Goal: Task Accomplishment & Management: Use online tool/utility

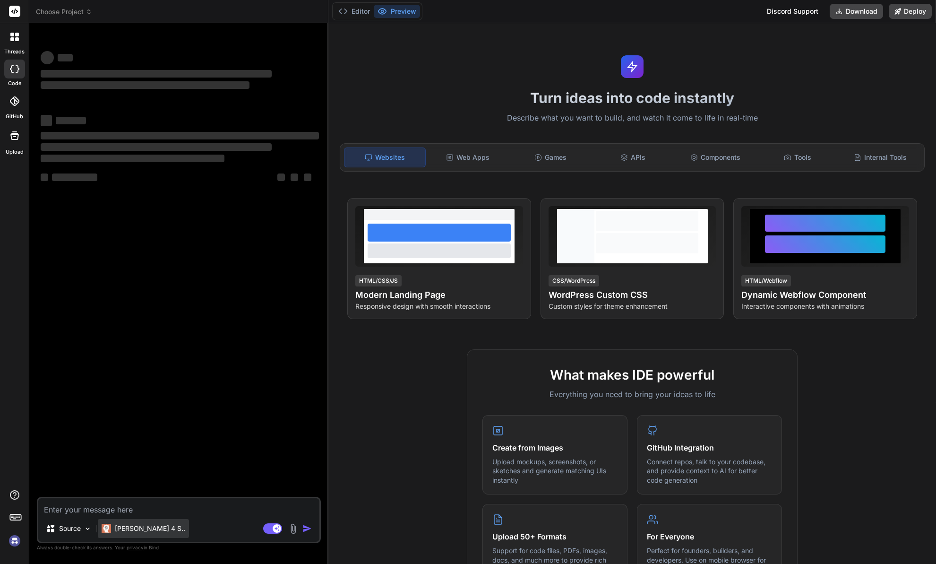
click at [135, 524] on p "[PERSON_NAME] 4 S.." at bounding box center [150, 528] width 70 height 9
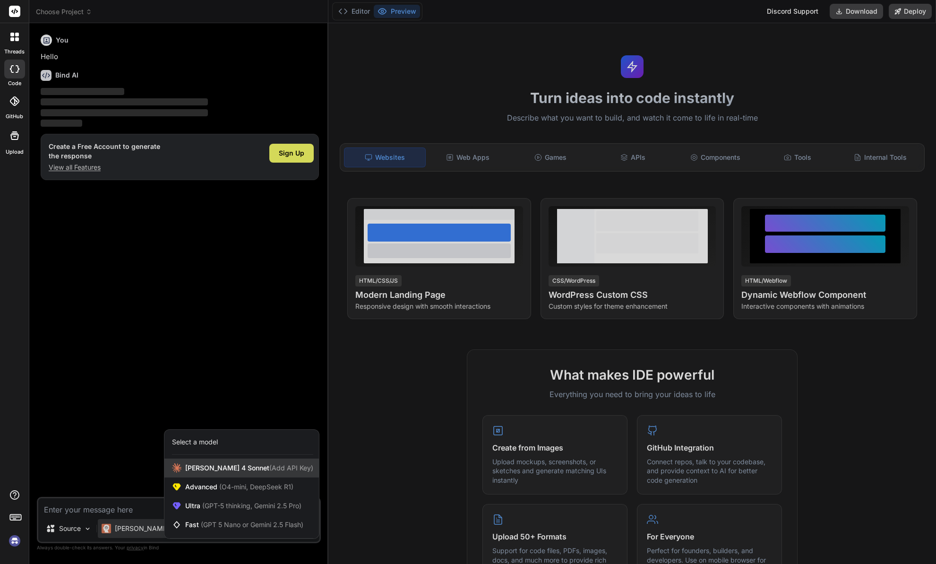
click at [269, 470] on span "(Add API Key)" at bounding box center [291, 468] width 44 height 8
type textarea "x"
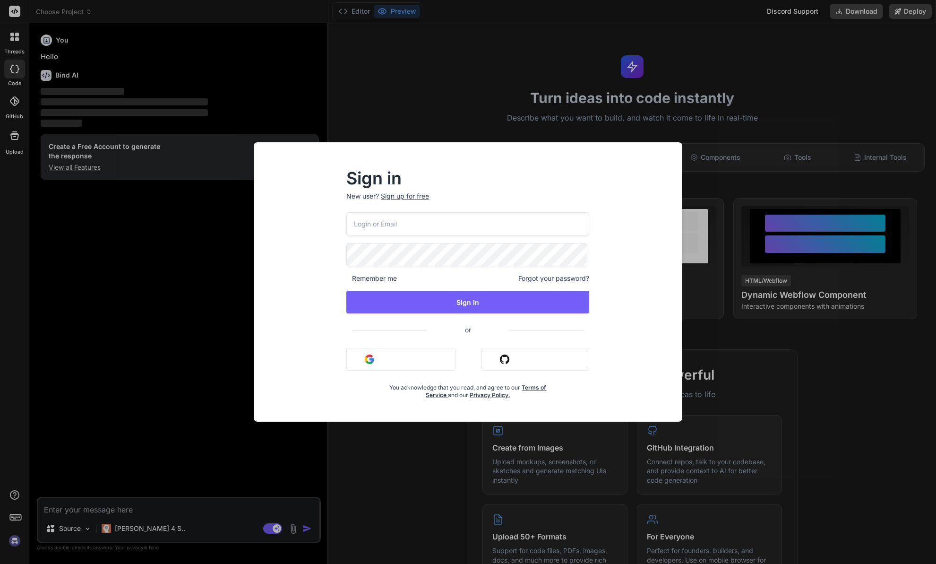
click at [391, 237] on div "Remember me Forgot your password? Sign In or Sign in with Google Sign in with G…" at bounding box center [467, 305] width 243 height 187
click at [389, 225] on input "email" at bounding box center [467, 223] width 243 height 23
type input "seyficembaskin@gmail.com"
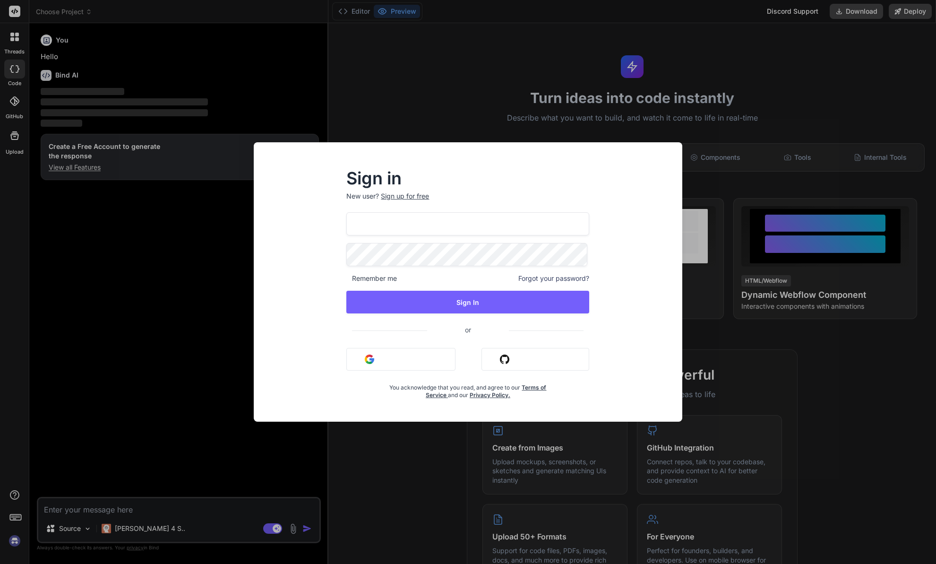
click at [396, 359] on button "Sign in with Google" at bounding box center [400, 359] width 109 height 23
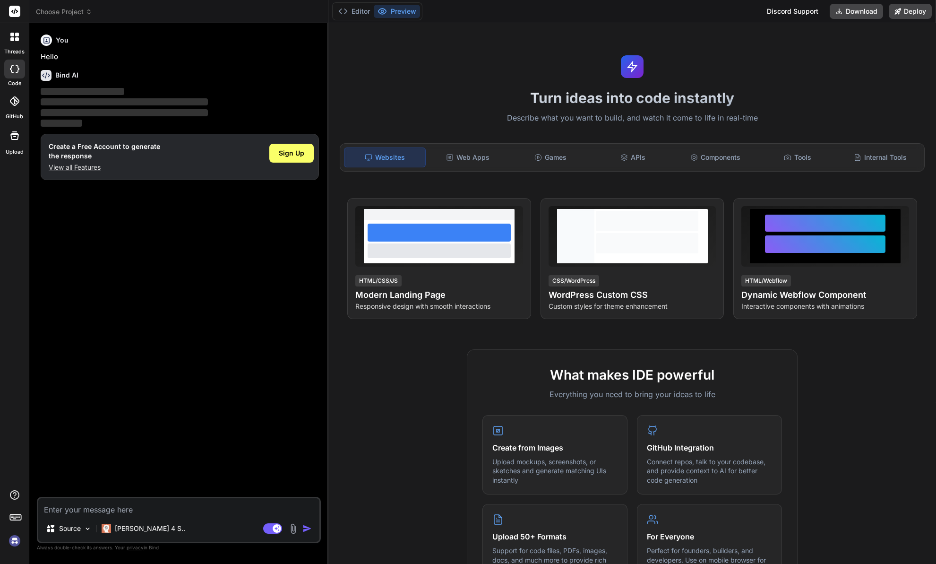
drag, startPoint x: 362, startPoint y: 63, endPoint x: 451, endPoint y: 22, distance: 98.1
click at [363, 62] on div "Turn ideas into code instantly Describe what you want to build, and watch it co…" at bounding box center [633, 293] width 608 height 541
click at [19, 541] on img at bounding box center [15, 541] width 16 height 16
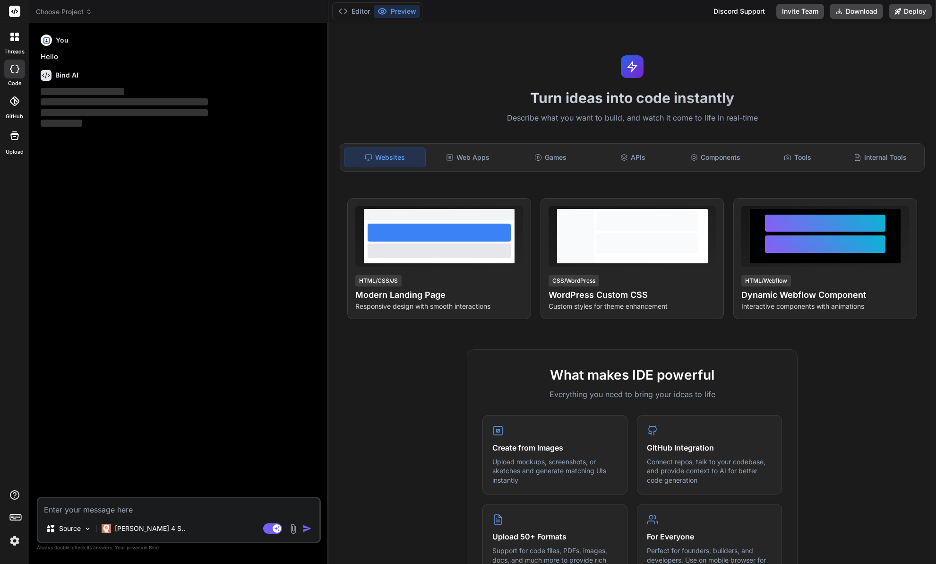
click at [79, 14] on span "Choose Project" at bounding box center [64, 11] width 56 height 9
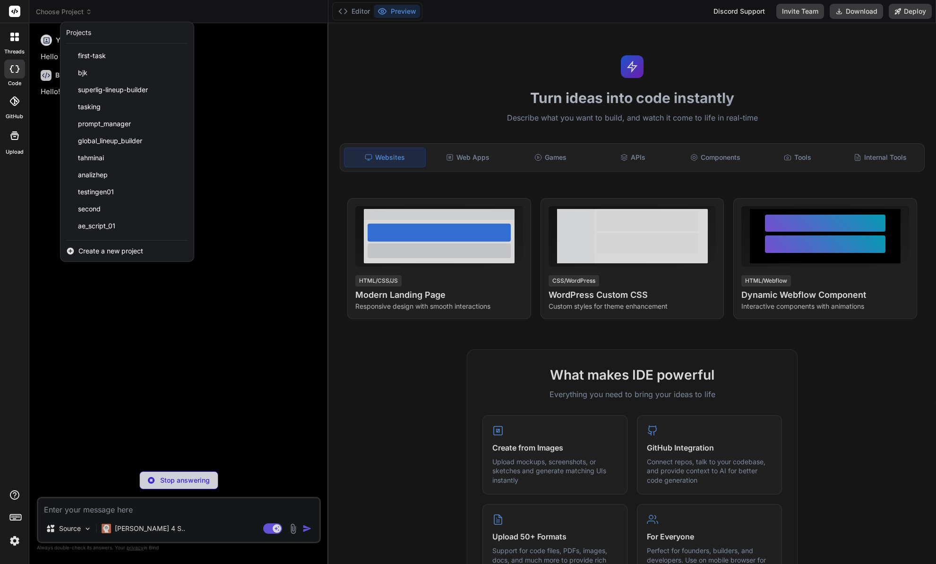
click at [114, 249] on span "Create a new project" at bounding box center [110, 250] width 65 height 9
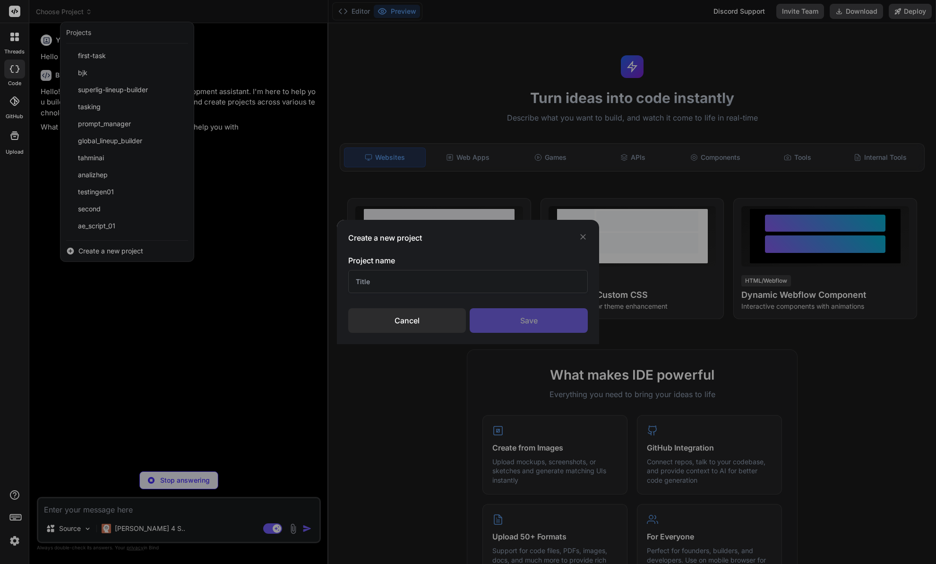
click at [411, 285] on input "text" at bounding box center [468, 281] width 240 height 23
type textarea "x"
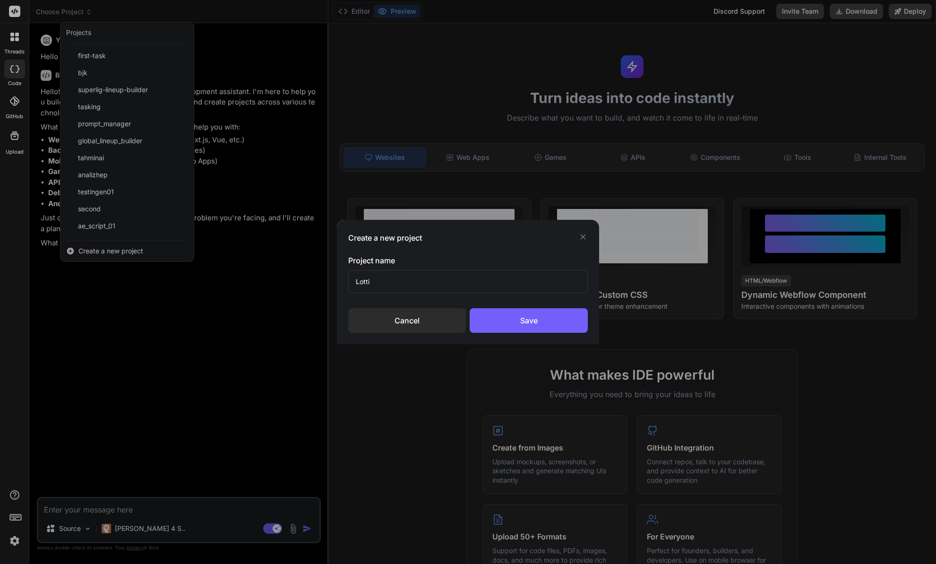
type input "[PERSON_NAME]"
type textarea "x"
type input "[PERSON_NAME] TW"
click at [513, 317] on div "Save" at bounding box center [529, 320] width 118 height 25
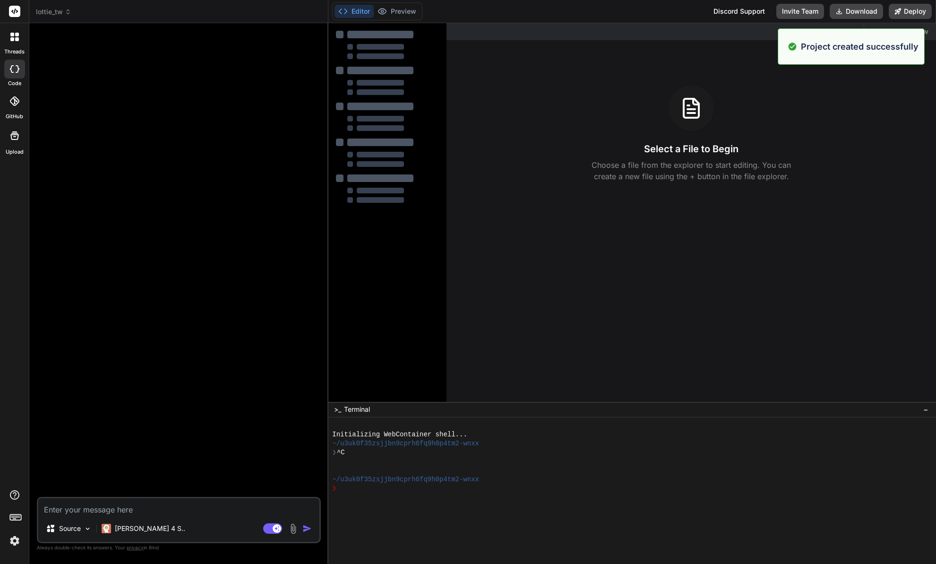
type textarea "x"
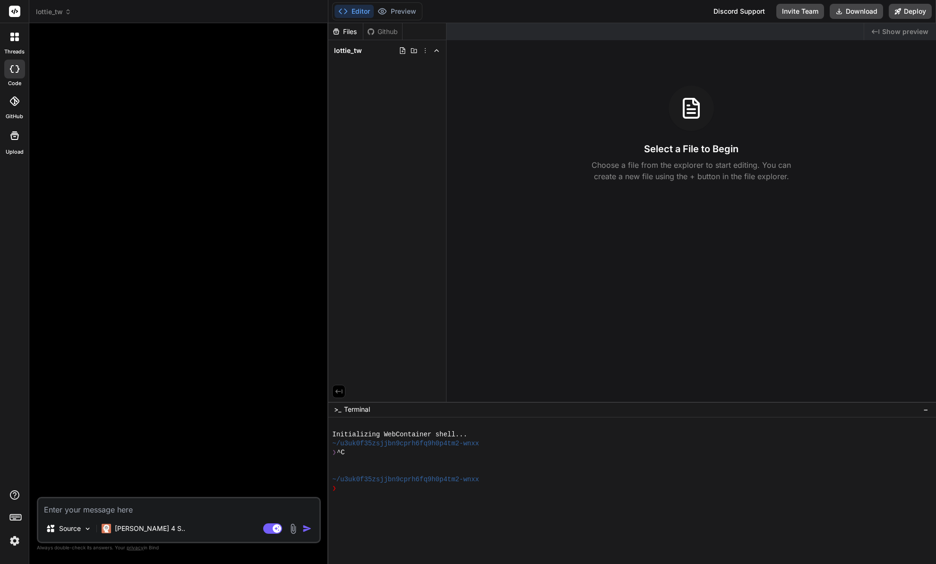
click at [152, 509] on textarea at bounding box center [178, 506] width 281 height 17
paste textarea "Lorem Ipsu — Dolors Ametc (ADI) Elit S doei, tempori Utlabo etdol magn: Aliquae…"
type textarea "Lorem Ipsu — Dolors Ametc (ADI) Elit S doei, tempori Utlabo etdol magn: Aliquae…"
type textarea "x"
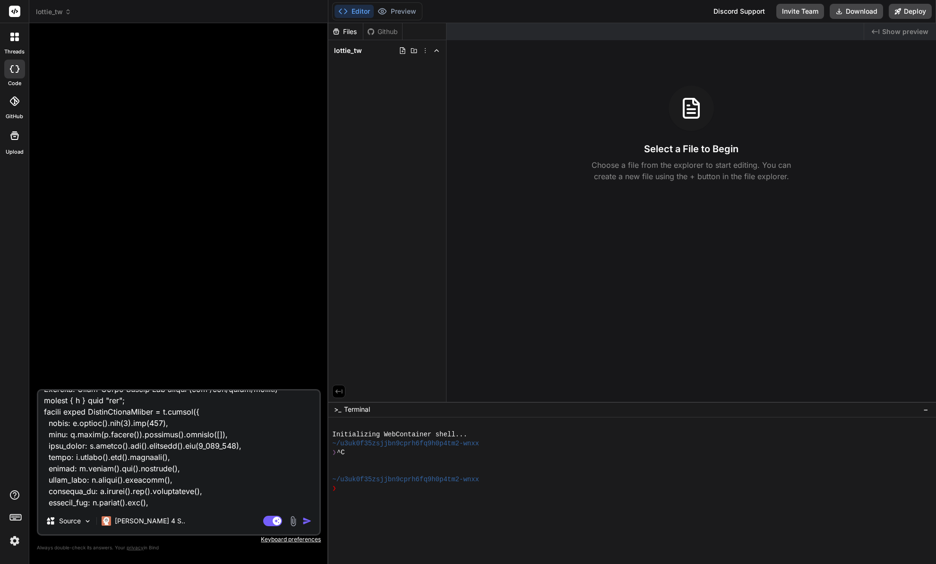
scroll to position [4108, 0]
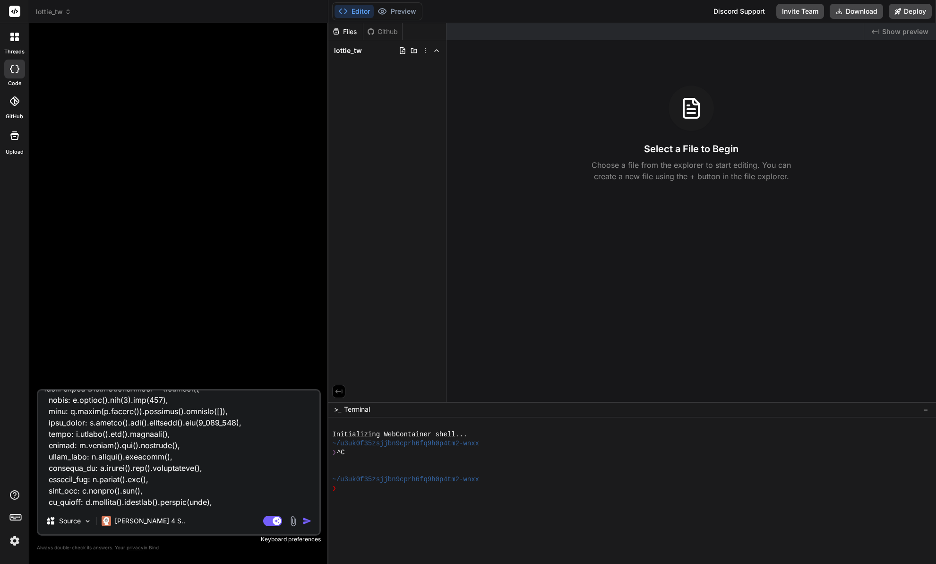
type textarea "Lorem Ipsu — Dolors Ametc (ADI) Elit S doei, tempori Utlabo etdol magn: Aliquae…"
click at [308, 519] on img "button" at bounding box center [307, 520] width 9 height 9
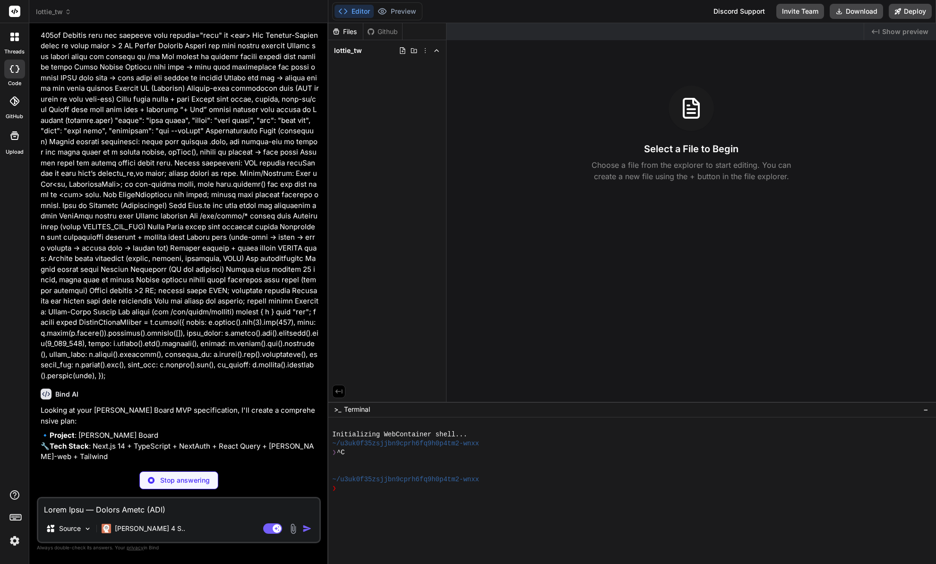
scroll to position [756, 0]
type textarea "x"
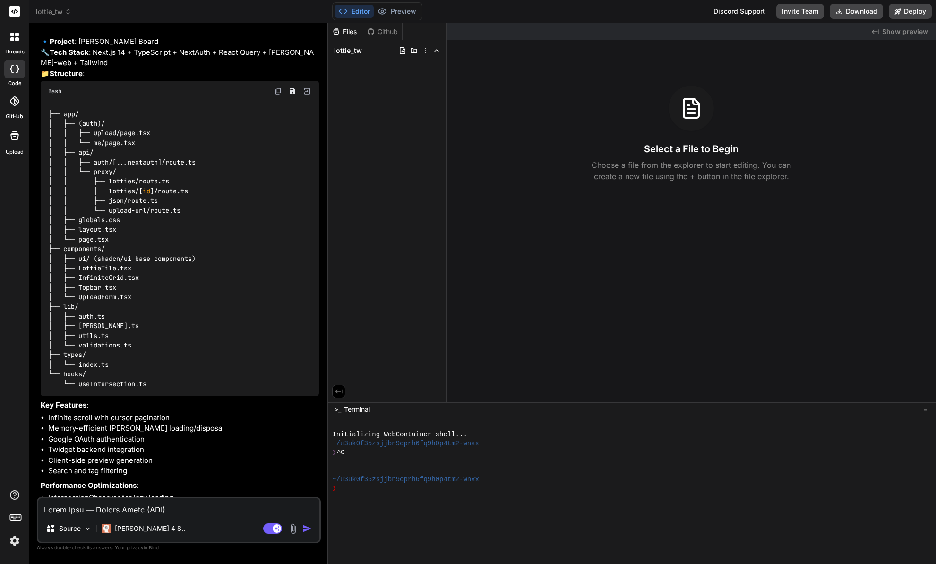
scroll to position [1183, 0]
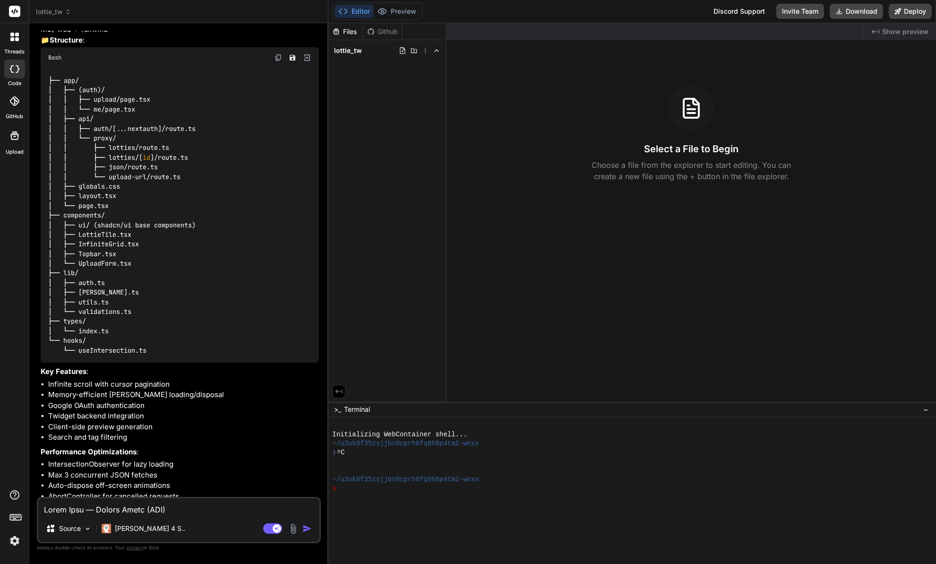
click at [198, 510] on textarea at bounding box center [178, 506] width 281 height 17
type textarea "g"
type textarea "x"
type textarea "go"
type textarea "x"
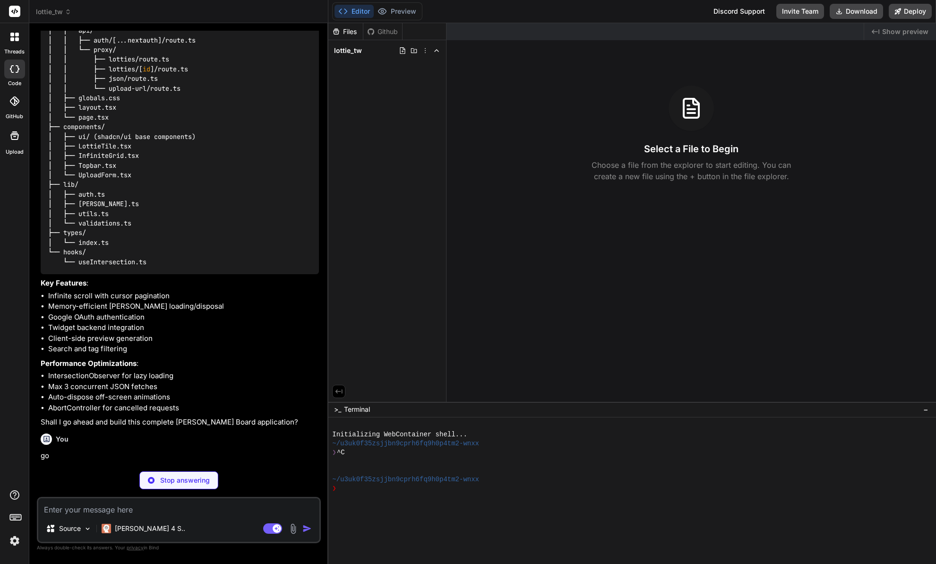
scroll to position [1280, 0]
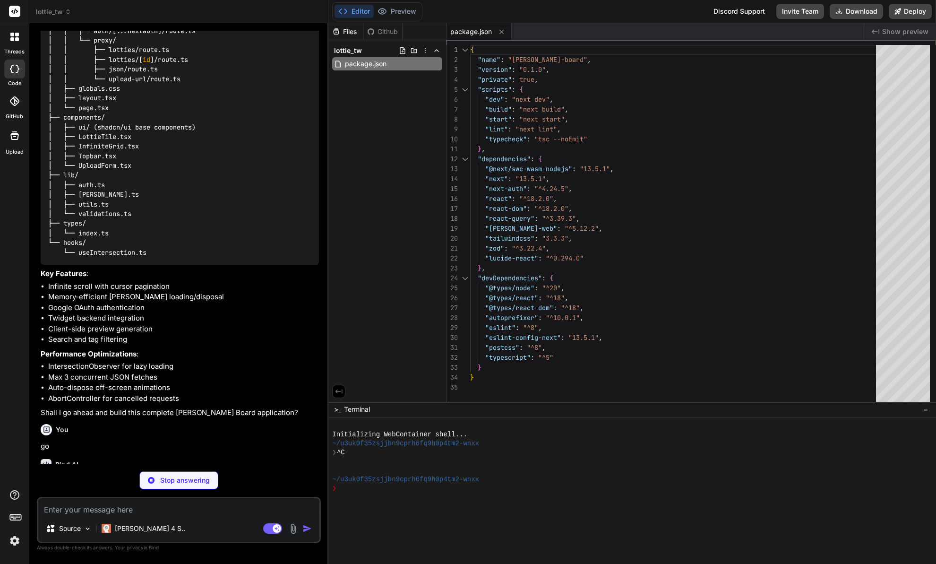
type textarea "x"
type textarea "module.exports = nextConfig"
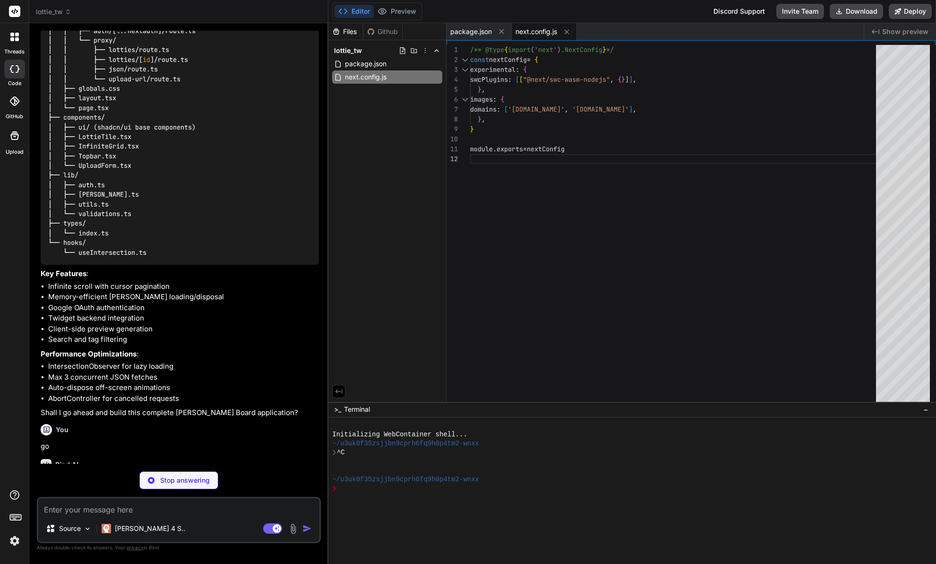
type textarea "x"
type textarea "plugins: [], }"
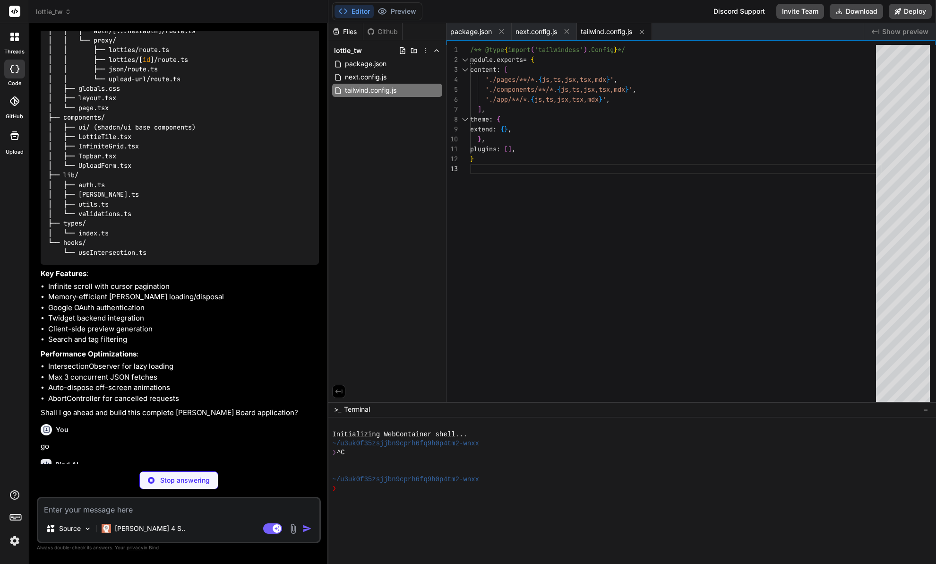
type textarea "x"
type textarea "module.exports = { plugins: { tailwindcss: {}, autoprefixer: {}, }, }"
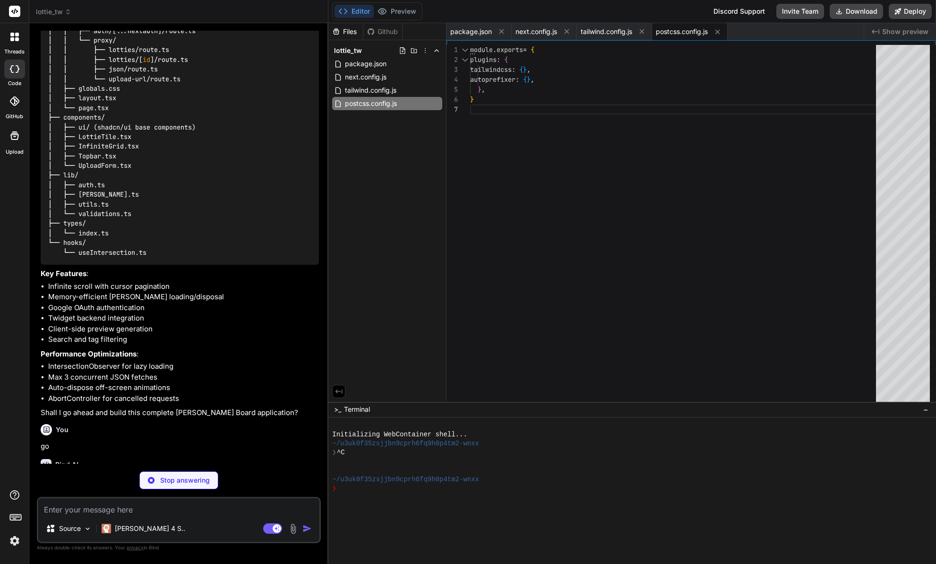
type textarea "x"
type textarea ""baseUrl": ".", "paths": { "@/*": ["./*"] } }, "include": ["next-env.d.ts", "**…"
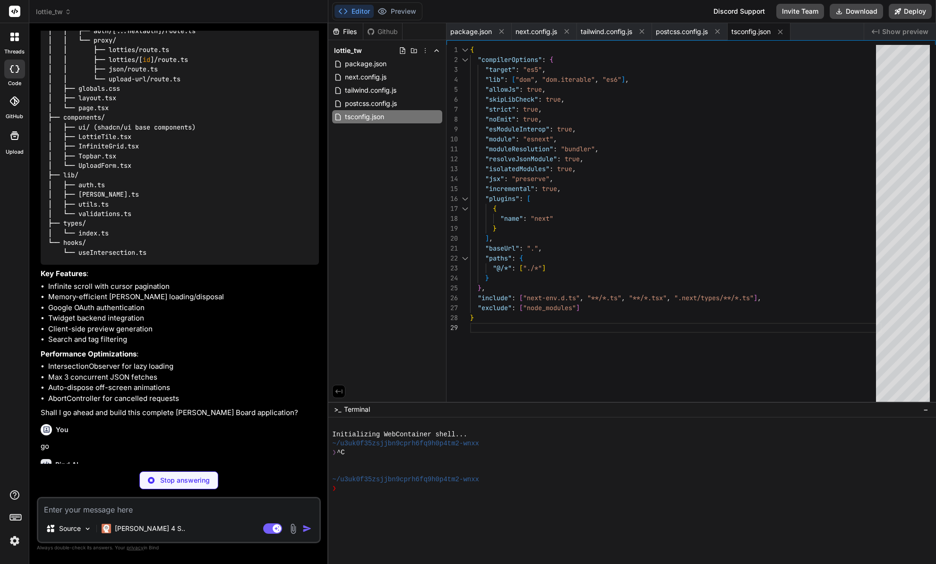
type textarea "x"
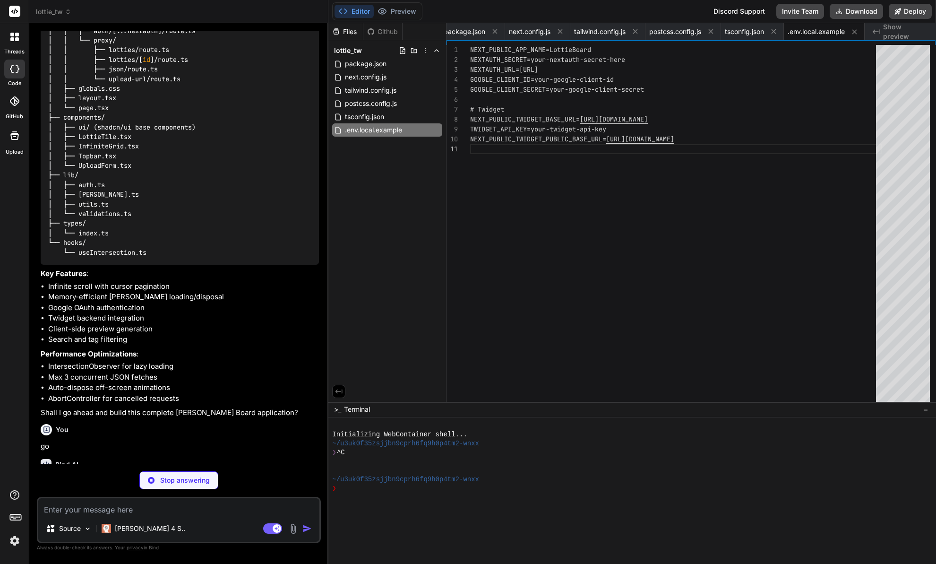
type textarea "x"
type textarea "export interface LottieAnimation { destroy(): void play(): void pause(): void s…"
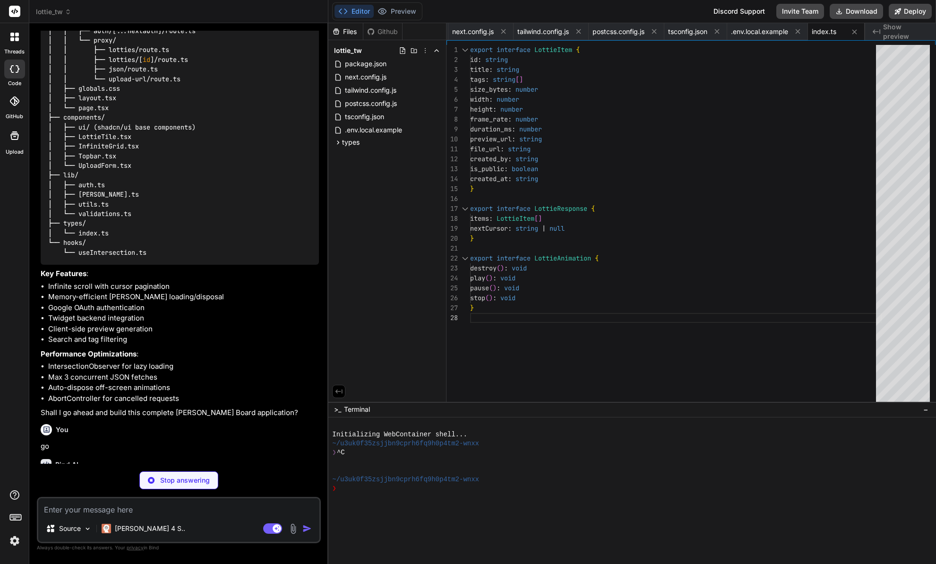
type textarea "x"
type textarea "preview_url: z.string().url(), file_url: z.string().url(), is_public: z.boolean…"
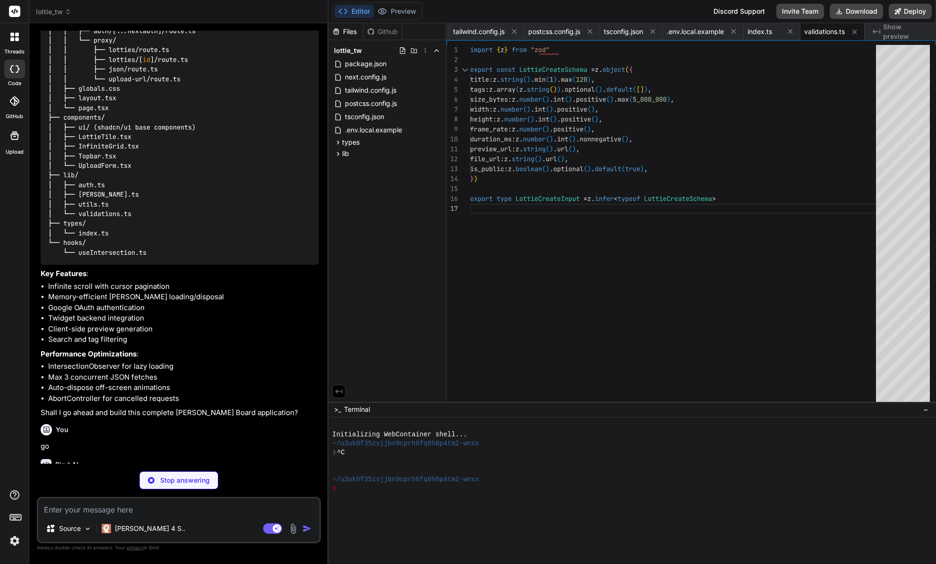
type textarea "x"
type textarea "} return token }, }, pages: { signIn: "/", }, }"
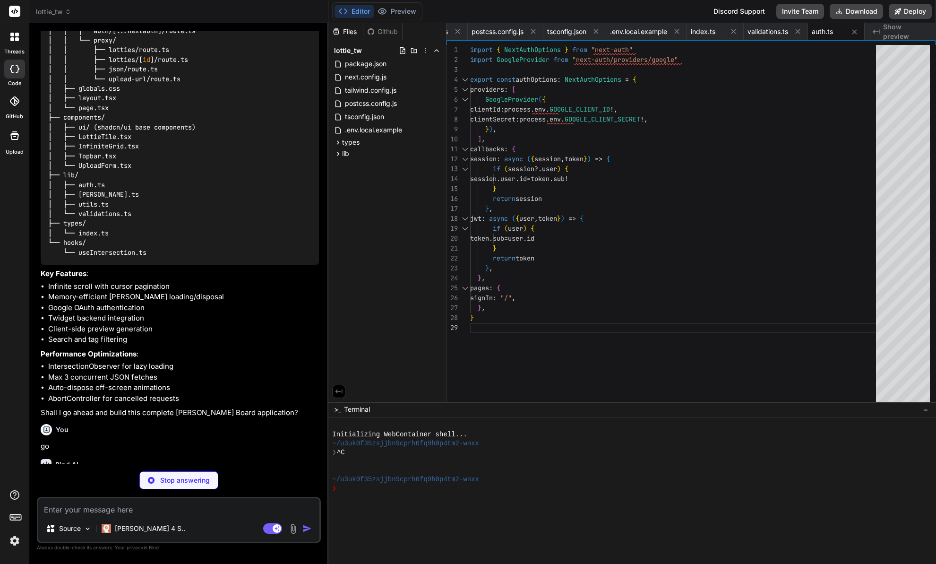
type textarea "x"
type textarea "const result = await response.json() return result.url }"
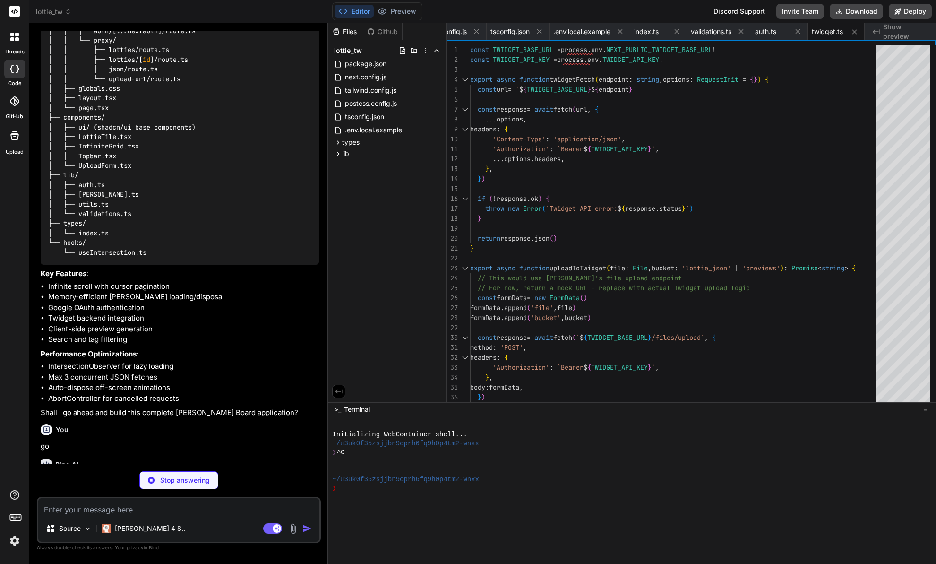
type textarea "x"
type textarea "const i = Math.floor(Math.log(bytes) / Math.log(k)) return parseFloat((bytes / …"
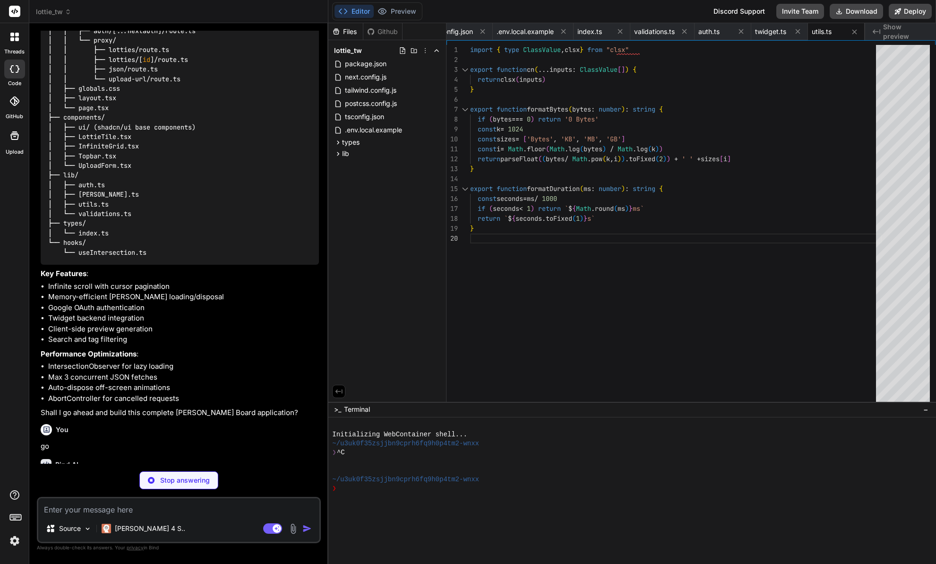
type textarea "x"
type textarea "nearObserver.disconnect() } }, [options.threshold, options.rootMargin]) return …"
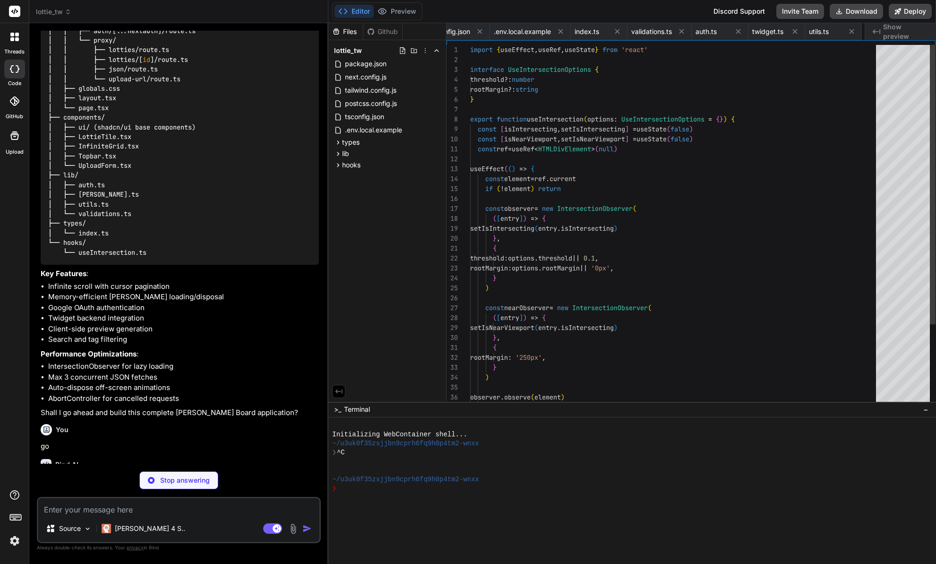
scroll to position [0, 380]
type textarea "x"
type textarea ".masonry-item { break-inside: avoid; margin-bottom: 1rem; display: inline-block…"
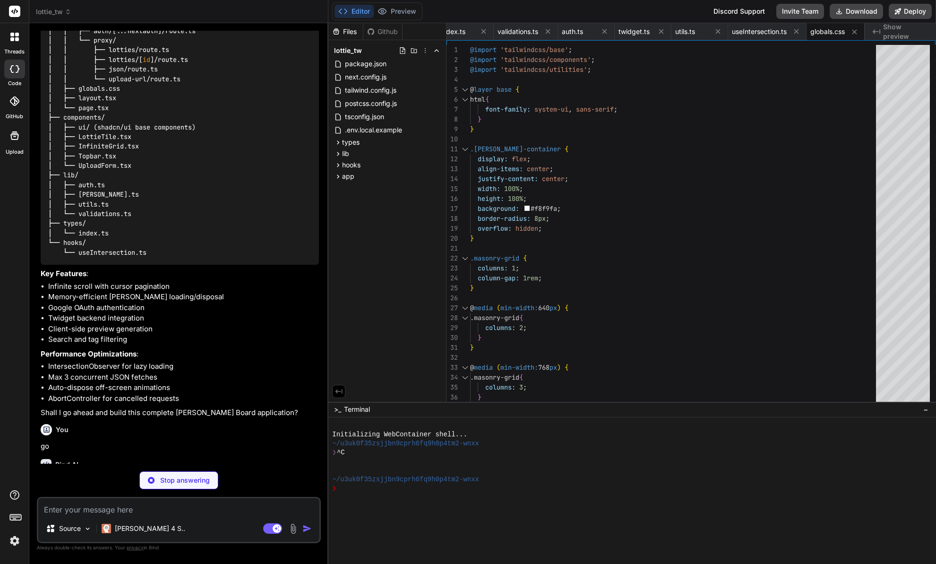
type textarea "x"
type textarea "{children} </ReactQueryProvider> </AuthProvider> </body> </html> ) }"
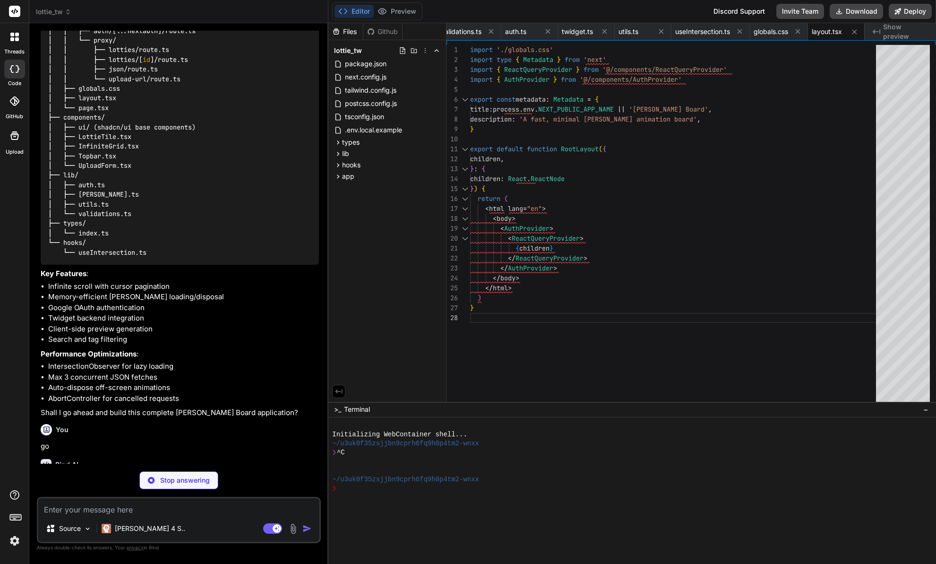
type textarea "x"
type textarea "</QueryClientProvider> ) }"
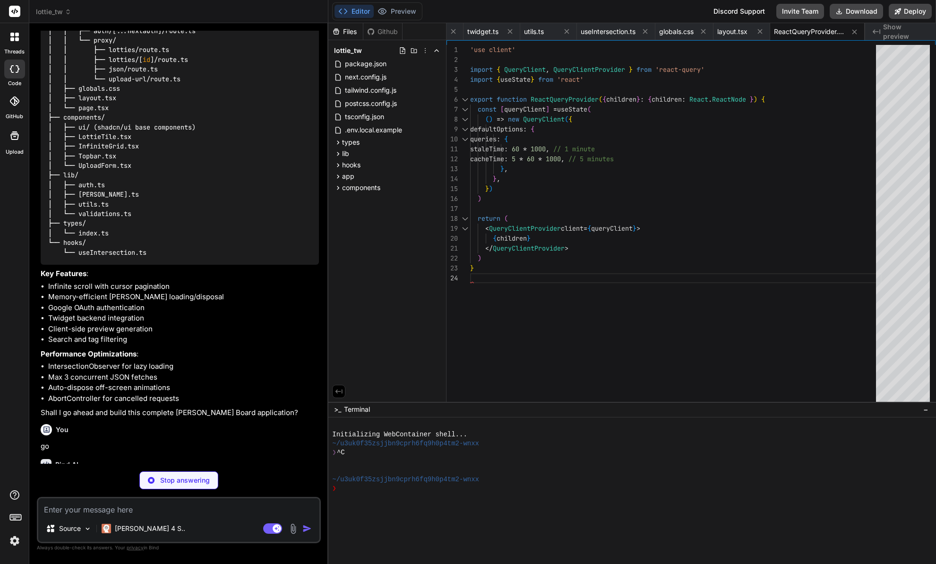
type textarea "x"
type textarea "'use client' import { SessionProvider } from 'next-auth/react' export function …"
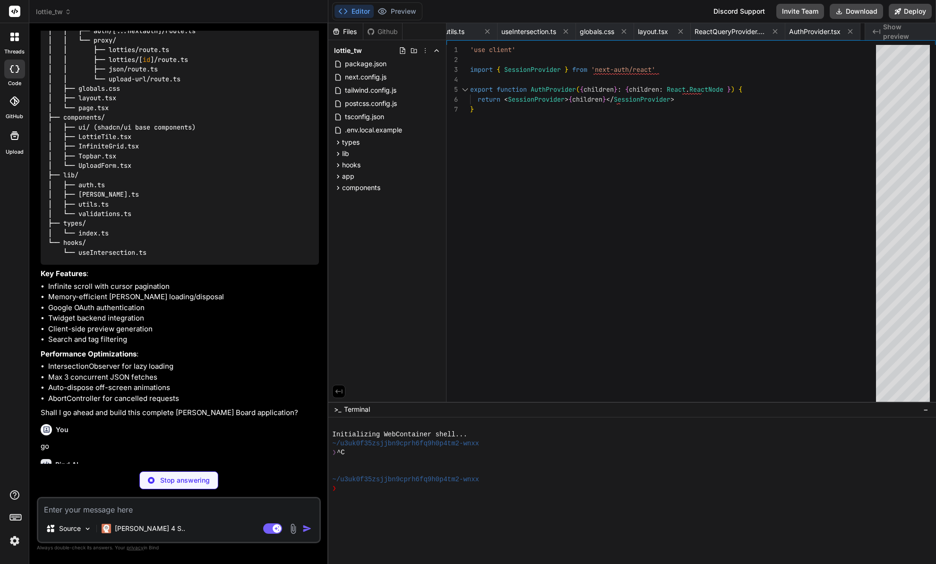
type textarea "x"
type textarea "import NextAuth from 'next-auth' import { authOptions } from '@/lib/auth' const…"
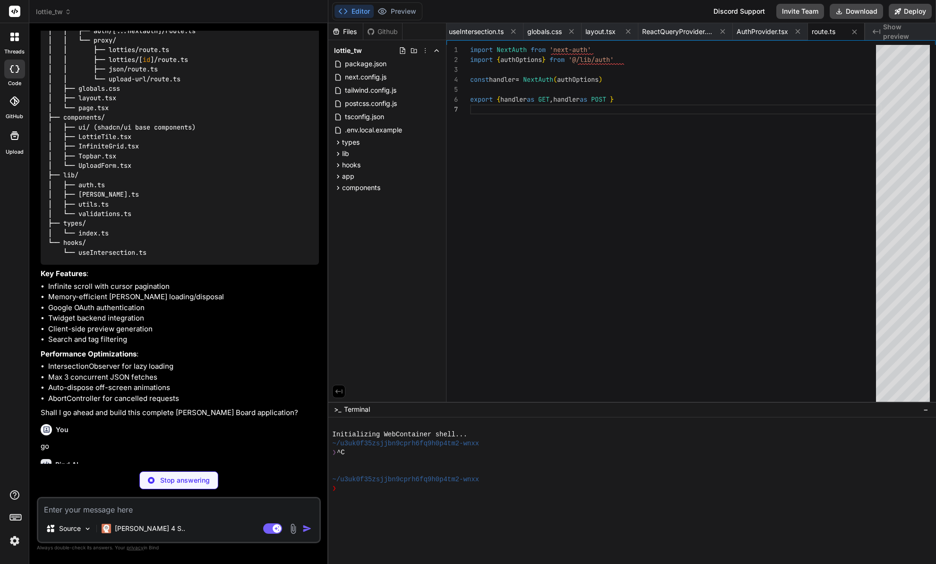
type textarea "x"
type textarea "}"
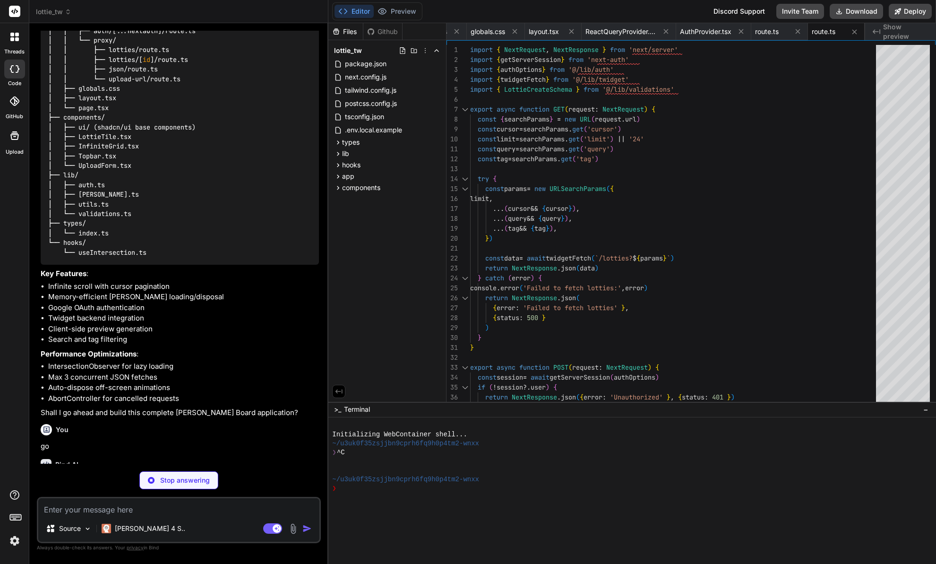
type textarea "x"
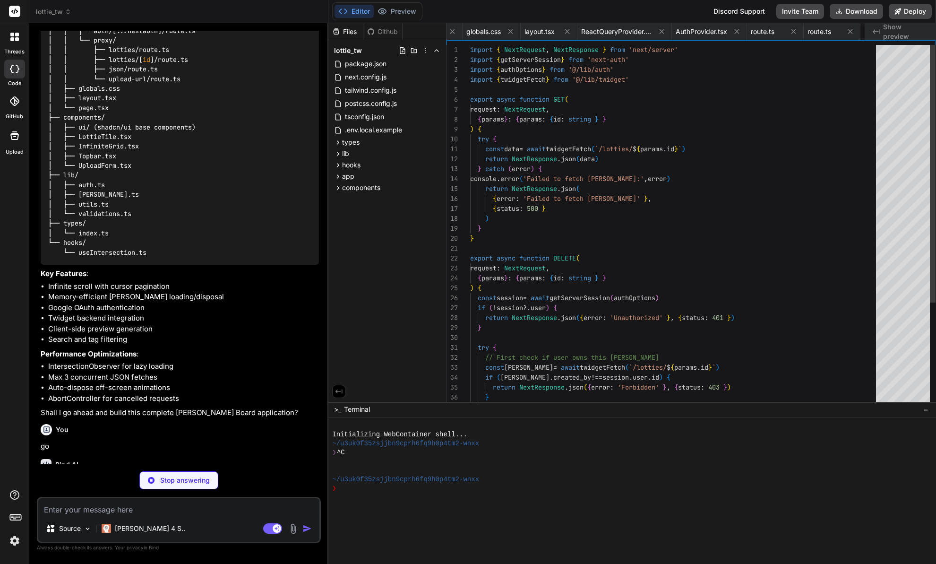
scroll to position [0, 835]
type textarea "x"
type textarea "}"
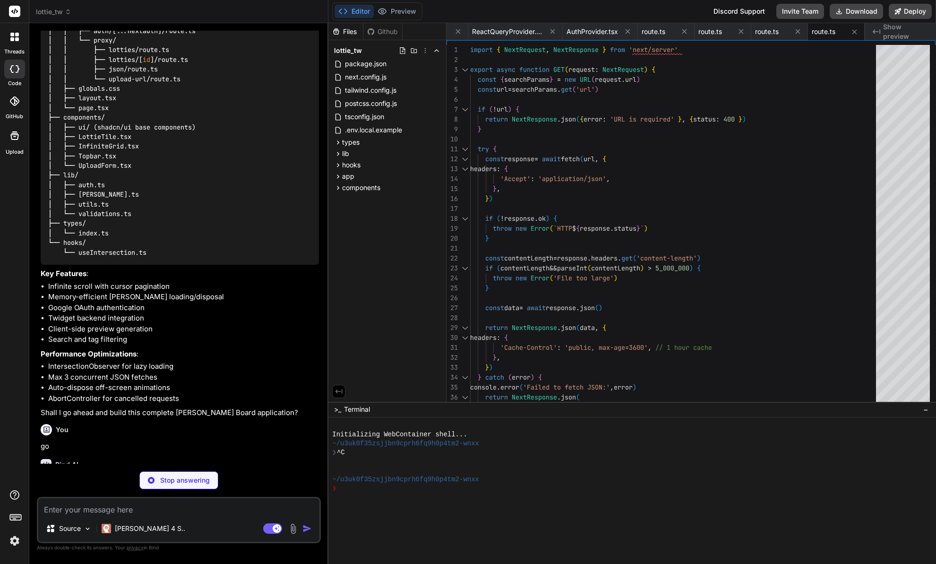
type textarea "x"
type textarea "{ error: 'Failed to generate upload URL' }, { status: 500 } ) } }"
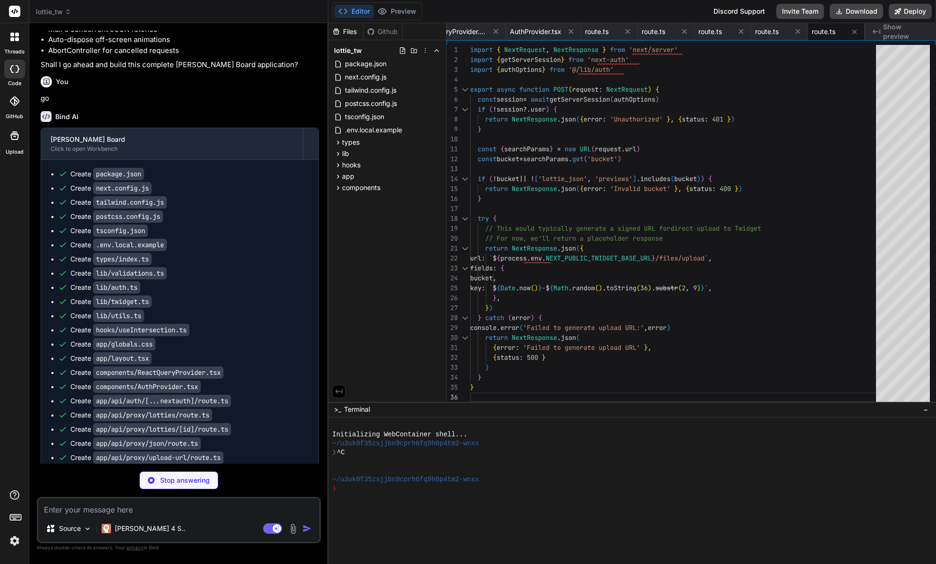
scroll to position [1630, 0]
type textarea "x"
type textarea "}"
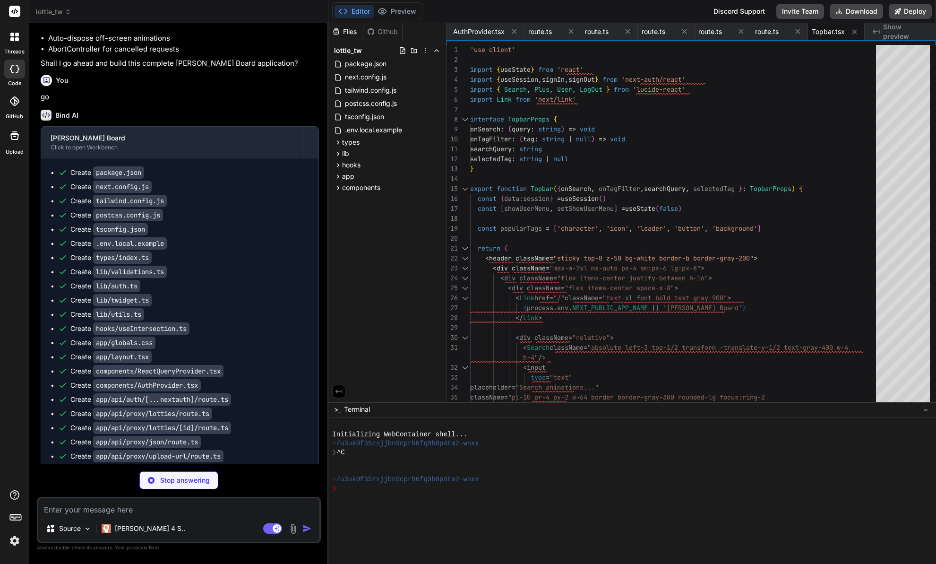
type textarea "x"
type textarea "</div> </div> </div> </div> ) }"
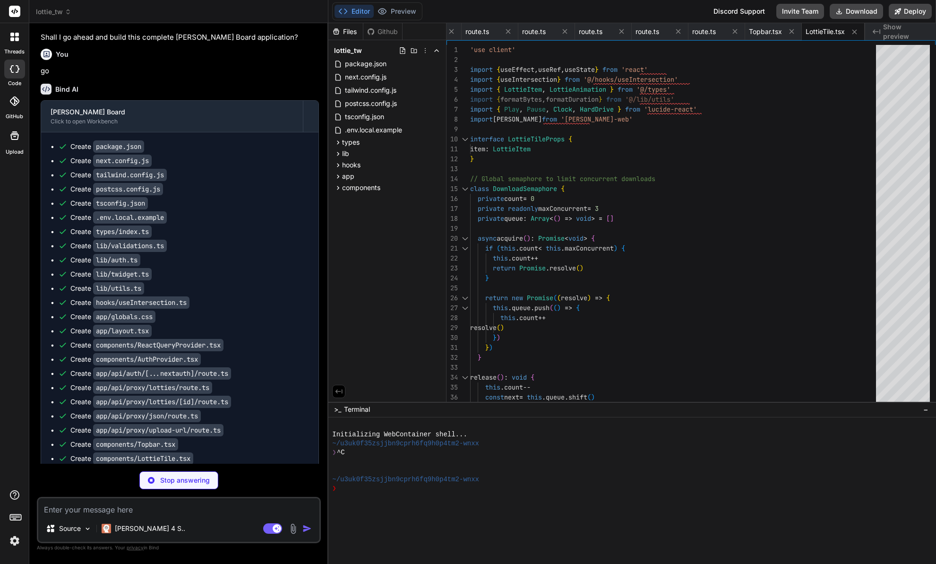
scroll to position [1658, 0]
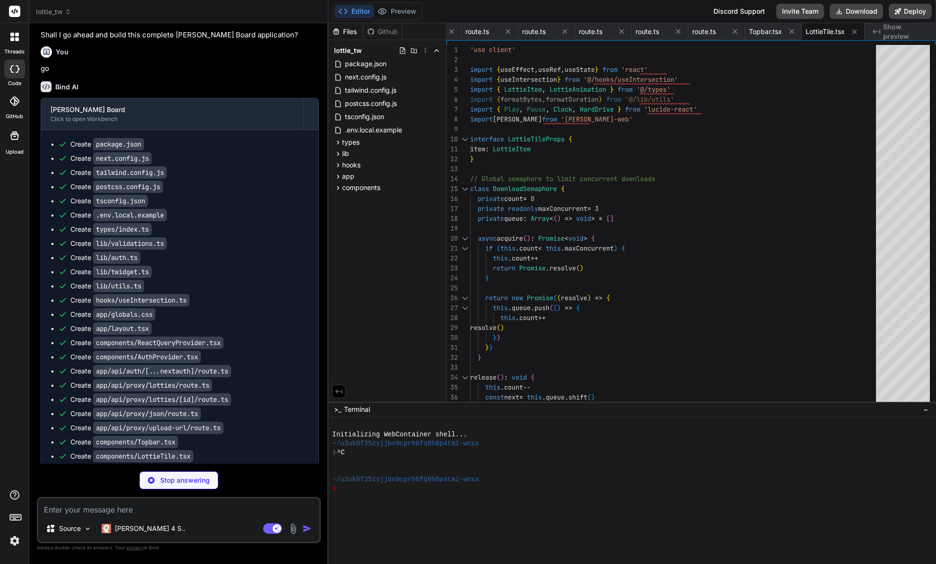
type textarea "x"
type textarea "<div className="text-center py-8"> <p className="text-gray-500">You've reached …"
type textarea "x"
type textarea "<InfiniteGrid searchQuery={debouncedSearchQuery} selectedTag={selectedTag} /> <…"
type textarea "x"
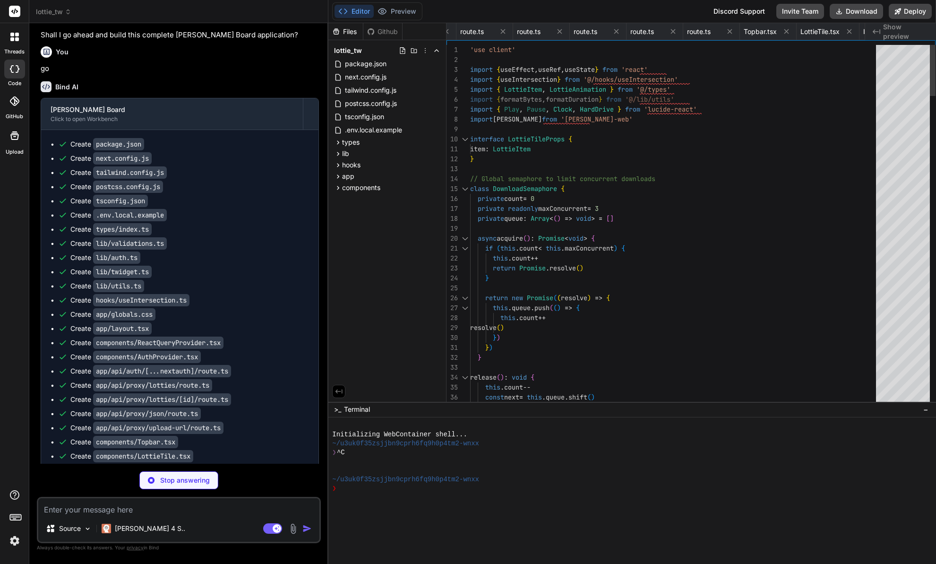
type textarea "return () => { clearTimeout(handler) } }, [value, delay]) return debouncedValue…"
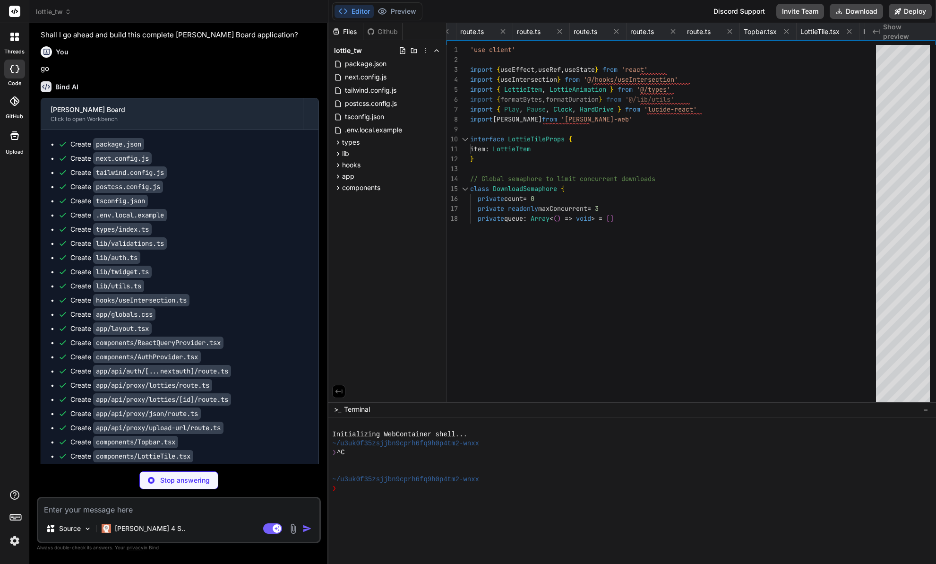
type textarea "x"
type textarea "</div> ) }"
type textarea "x"
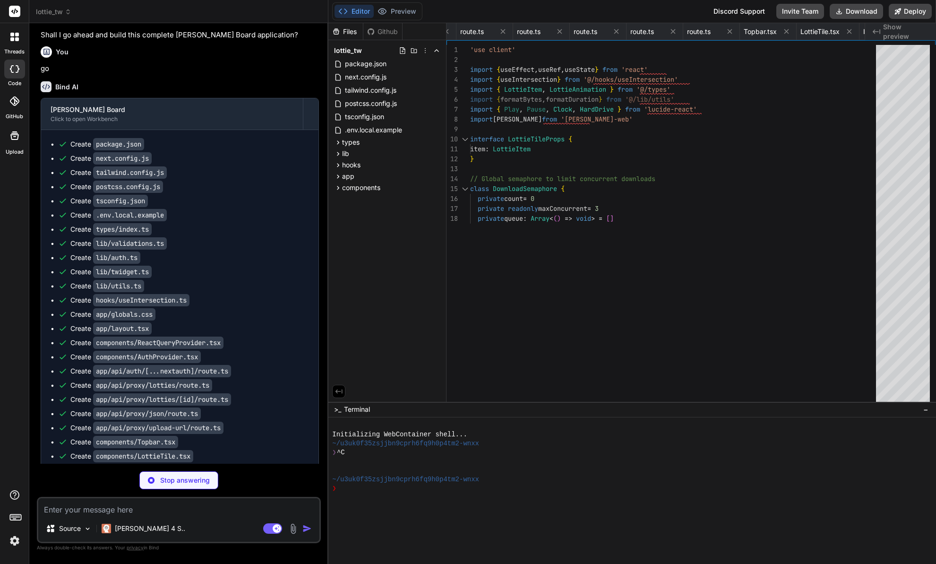
type textarea "## License MIT"
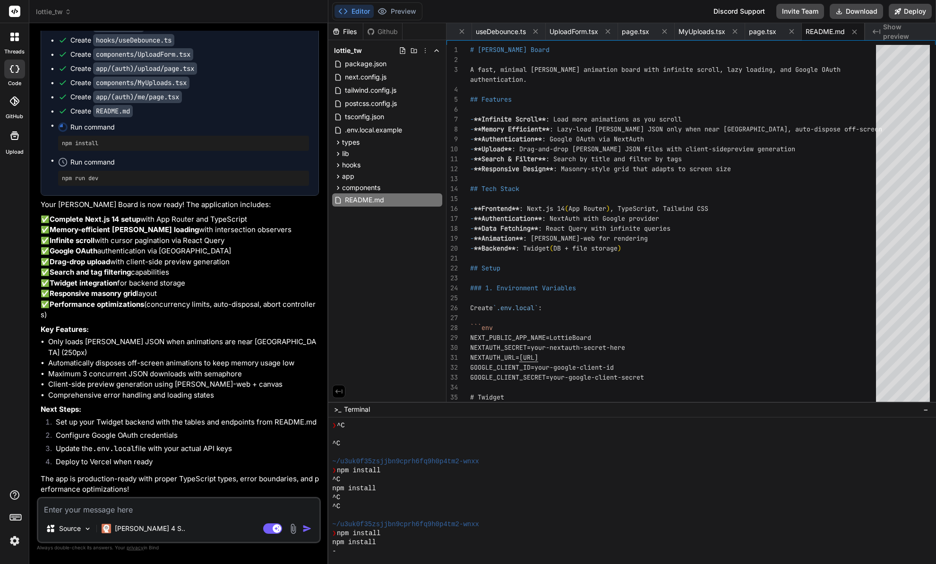
scroll to position [2170, 0]
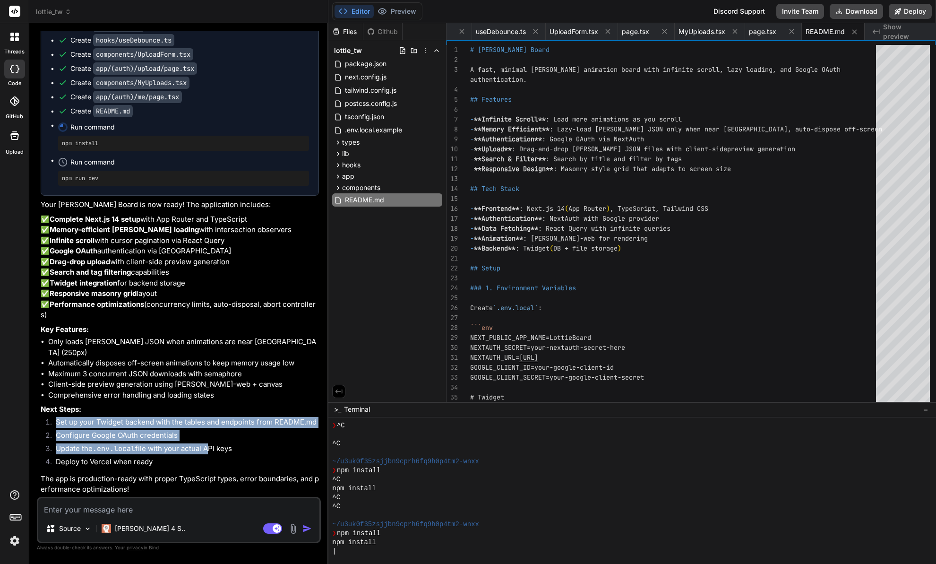
drag, startPoint x: 205, startPoint y: 457, endPoint x: 53, endPoint y: 421, distance: 156.0
click at [53, 421] on ol "Set up your Twidget backend with the tables and endpoints from README.md Config…" at bounding box center [180, 443] width 278 height 53
click at [140, 454] on li "Update the .env.local file with your actual API keys" at bounding box center [183, 449] width 271 height 13
drag, startPoint x: 169, startPoint y: 466, endPoint x: 83, endPoint y: 428, distance: 93.8
click at [83, 428] on ol "Set up your Twidget backend with the tables and endpoints from README.md Config…" at bounding box center [180, 443] width 278 height 53
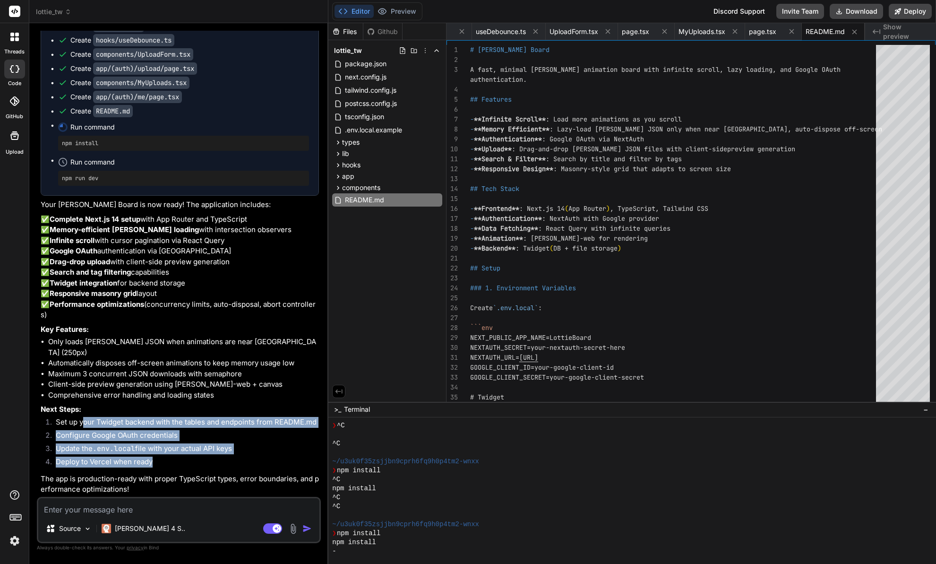
click at [83, 428] on li "Set up your Twidget backend with the tables and endpoints from README.md" at bounding box center [183, 423] width 271 height 13
drag, startPoint x: 166, startPoint y: 466, endPoint x: 71, endPoint y: 431, distance: 101.1
click at [71, 431] on ol "Set up your Twidget backend with the tables and endpoints from README.md Config…" at bounding box center [180, 443] width 278 height 53
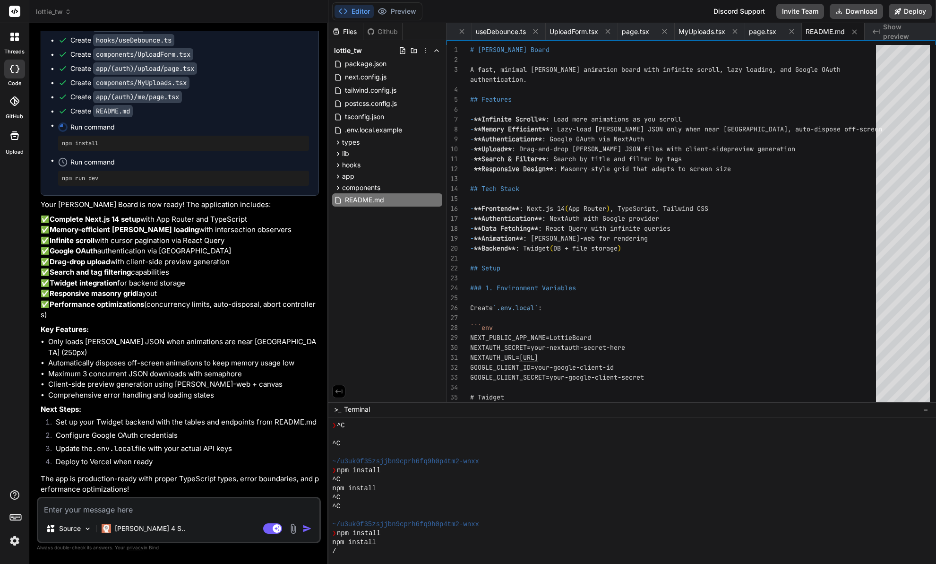
click at [69, 430] on li "Configure Google OAuth credentials" at bounding box center [183, 436] width 271 height 13
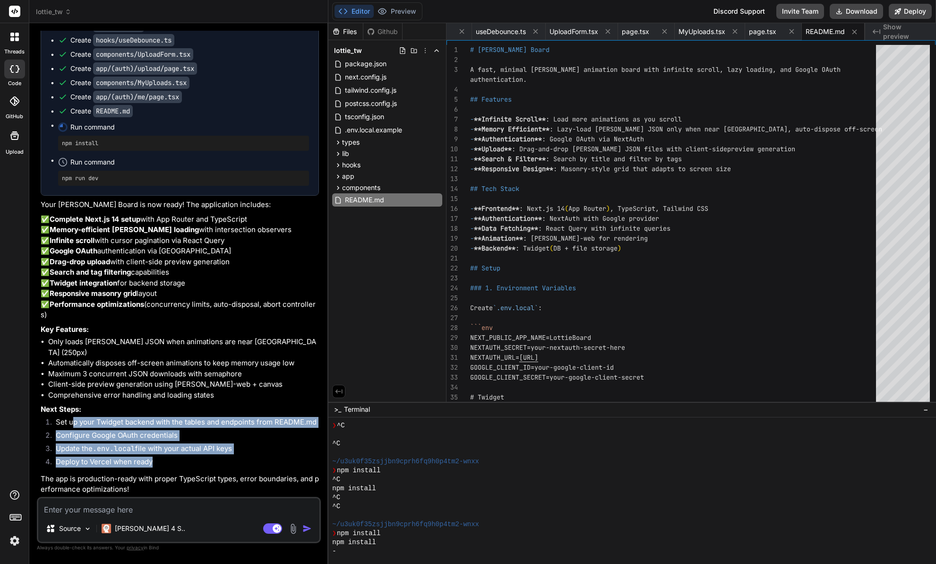
drag, startPoint x: 169, startPoint y: 470, endPoint x: 70, endPoint y: 428, distance: 107.2
click at [72, 429] on ol "Set up your Twidget backend with the tables and endpoints from README.md Config…" at bounding box center [180, 443] width 278 height 53
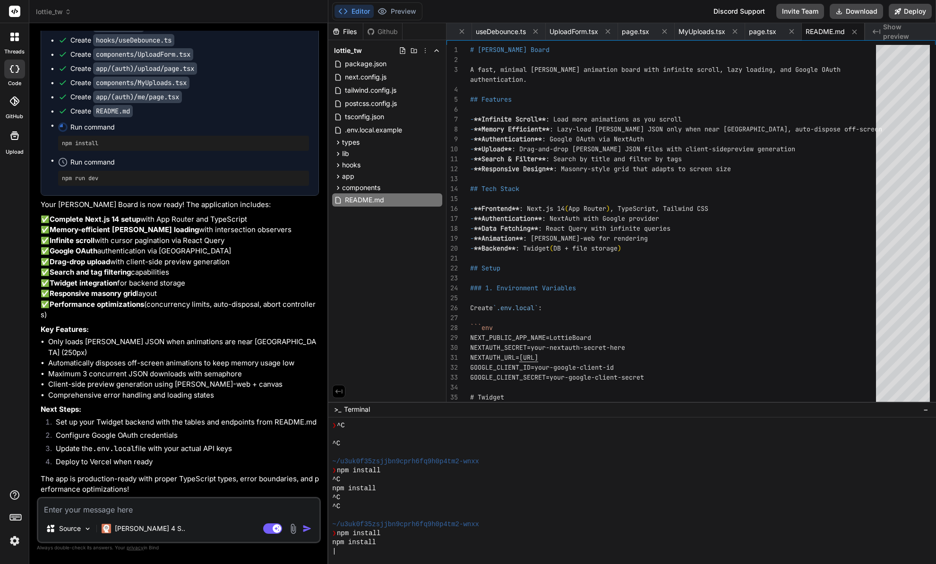
click at [70, 428] on li "Set up your Twidget backend with the tables and endpoints from README.md" at bounding box center [183, 423] width 271 height 13
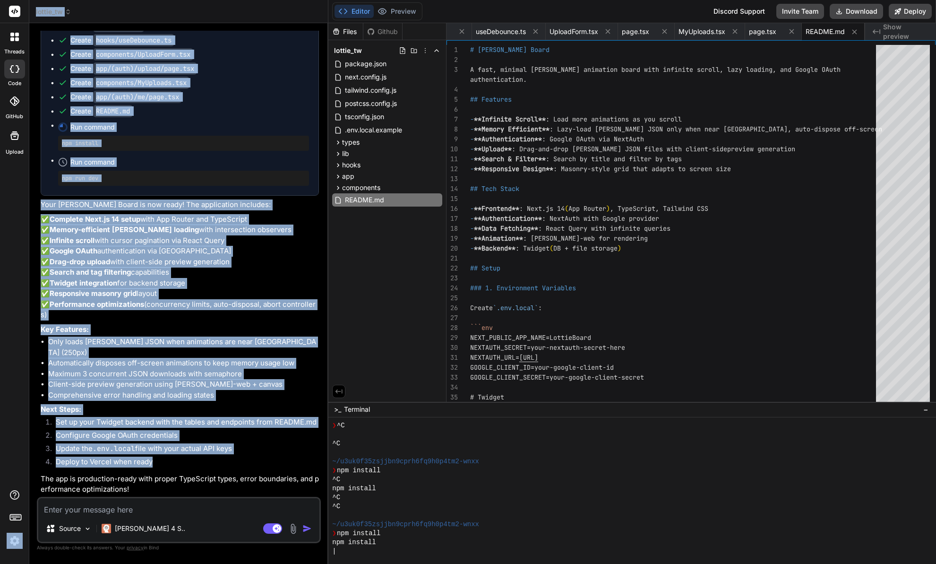
drag, startPoint x: 137, startPoint y: 457, endPoint x: 18, endPoint y: 414, distance: 126.6
click at [18, 414] on div "threads code GitHub Upload lottie_tw Created with Pixso. Bind AI Web Search Cre…" at bounding box center [468, 282] width 936 height 564
click at [160, 451] on li "Update the .env.local file with your actual API keys" at bounding box center [183, 449] width 271 height 13
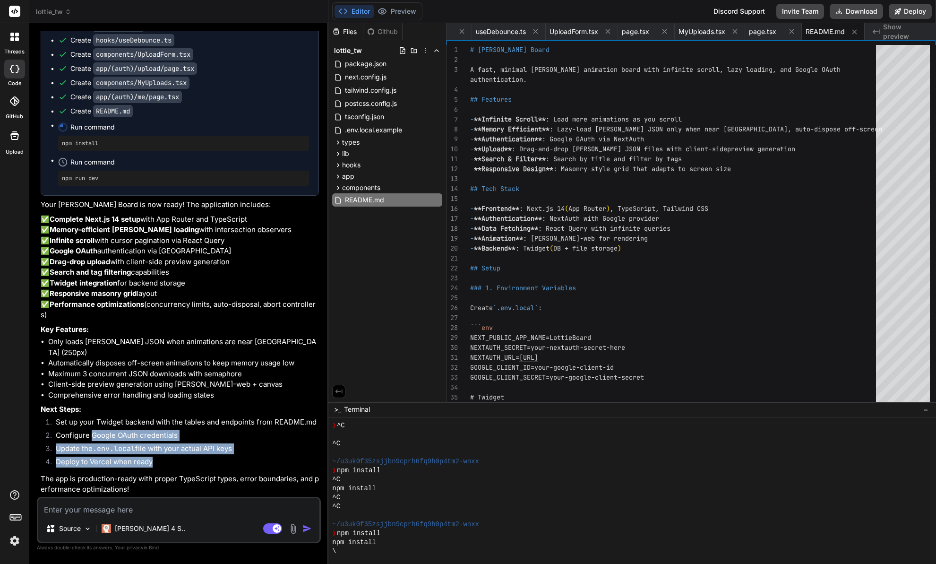
drag, startPoint x: 166, startPoint y: 463, endPoint x: 90, endPoint y: 432, distance: 82.2
click at [90, 432] on ol "Set up your Twidget backend with the tables and endpoints from README.md Config…" at bounding box center [180, 443] width 278 height 53
click at [89, 431] on li "Configure Google OAuth credentials" at bounding box center [183, 436] width 271 height 13
click at [166, 450] on li "Update the .env.local file with your actual API keys" at bounding box center [183, 449] width 271 height 13
click at [173, 453] on li "Update the .env.local file with your actual API keys" at bounding box center [183, 449] width 271 height 13
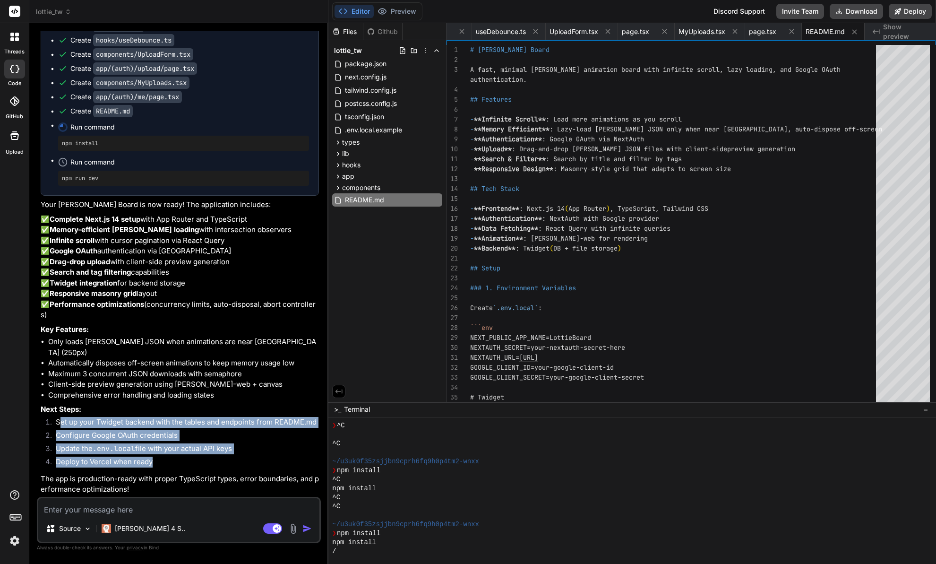
drag, startPoint x: 172, startPoint y: 461, endPoint x: 59, endPoint y: 423, distance: 119.3
click at [59, 423] on ol "Set up your Twidget backend with the tables and endpoints from README.md Config…" at bounding box center [180, 443] width 278 height 53
click at [167, 457] on li "Deploy to Vercel when ready" at bounding box center [183, 463] width 271 height 13
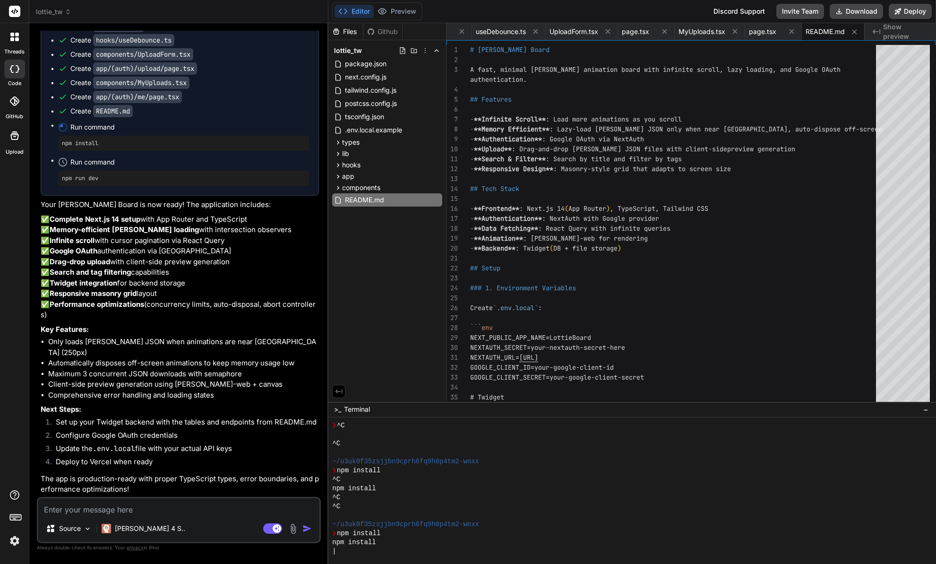
click at [146, 508] on textarea at bounding box center [178, 506] width 281 height 17
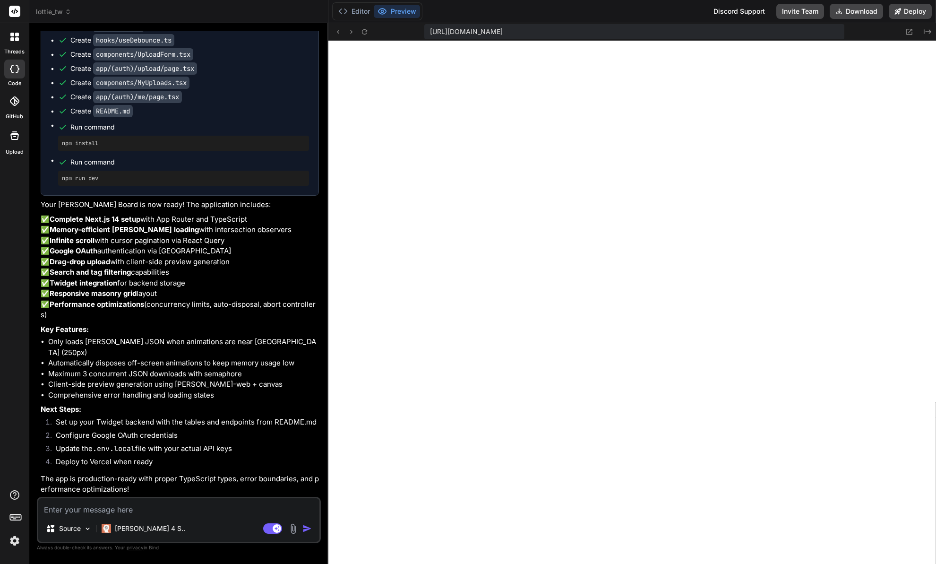
type textarea "x"
click at [406, 17] on button "Preview" at bounding box center [397, 11] width 46 height 13
click at [155, 510] on textarea at bounding box center [178, 506] width 281 height 17
paste textarea "./lib/utils.ts:1:0 Module not found: Can't resolve 'clsx' > 1 | import { type C…"
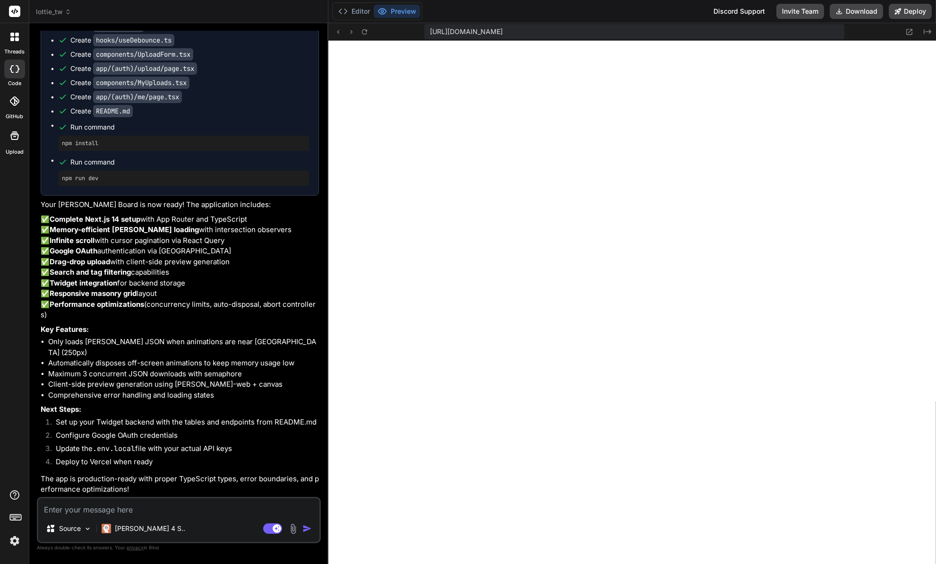
type textarea "./lib/utils.ts:1:0 Module not found: Can't resolve 'clsx' > 1 | import { type C…"
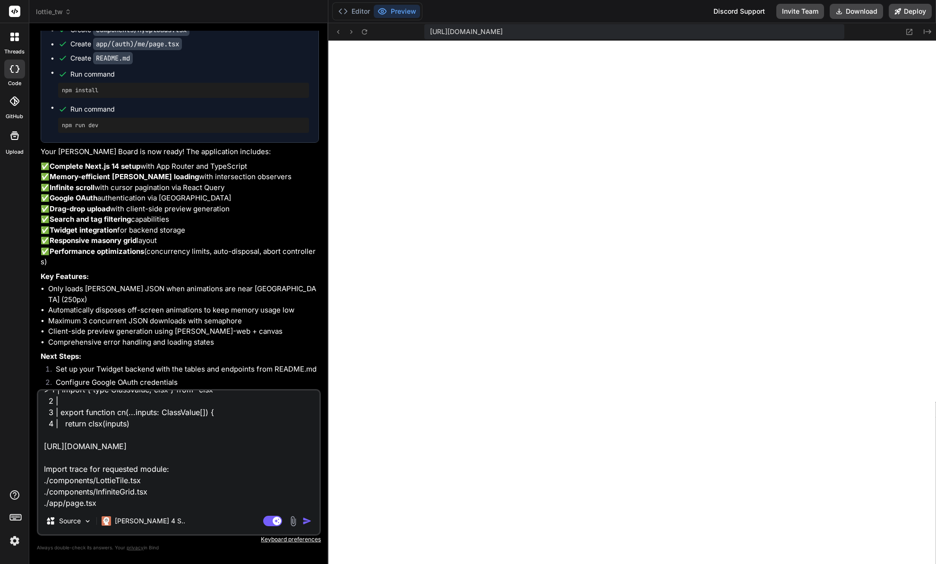
type textarea "x"
type textarea "./lib/utils.ts:1:0 Module not found: Can't resolve 'clsx' > 1 | import { type C…"
type textarea "x"
type textarea "./lib/utils.ts:1:0 Module not found: Can't resolve 'clsx' > 1 | import { type C…"
type textarea "x"
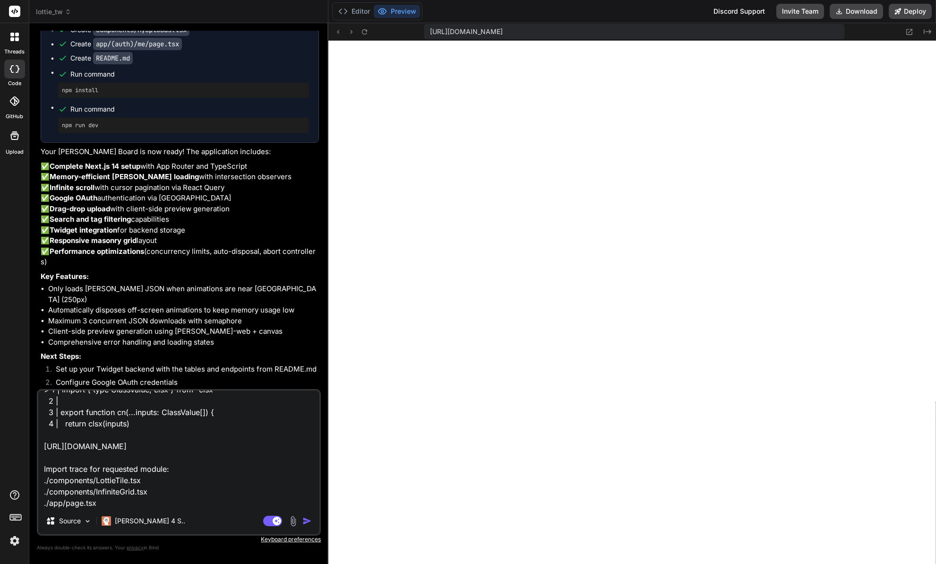
type textarea "./lib/utils.ts:1:0 Module not found: Can't resolve 'clsx' > 1 | import { type C…"
type textarea "x"
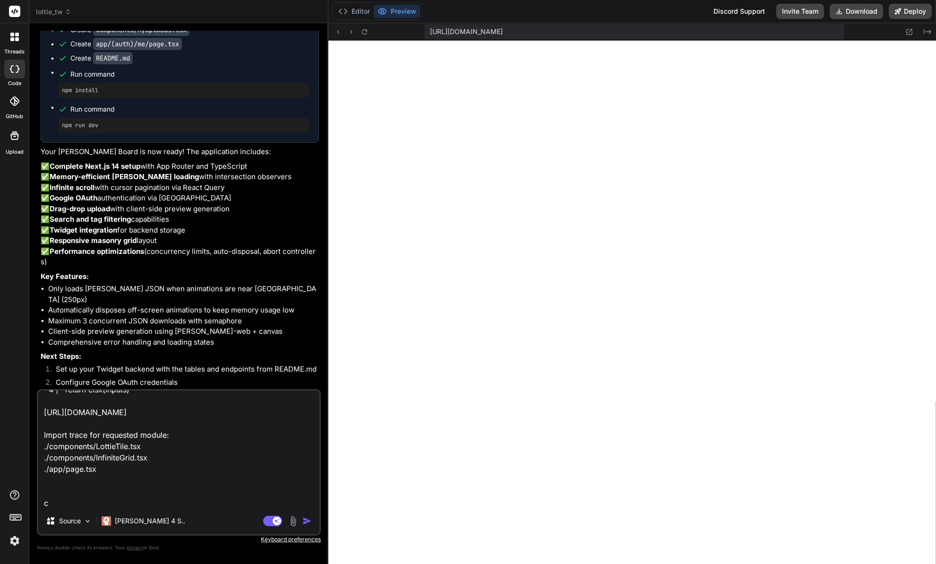
type textarea "./lib/utils.ts:1:0 Module not found: Can't resolve 'clsx' > 1 | import { type C…"
type textarea "x"
type textarea "./lib/utils.ts:1:0 Module not found: Can't resolve 'clsx' > 1 | import { type C…"
type textarea "x"
type textarea "./lib/utils.ts:1:0 Module not found: Can't resolve 'clsx' > 1 | import { type C…"
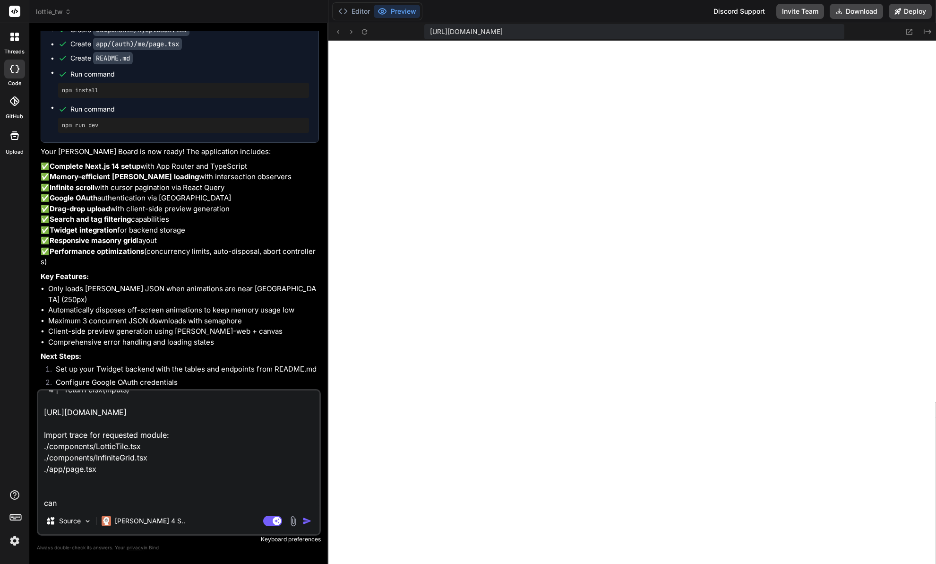
type textarea "x"
type textarea "./lib/utils.ts:1:0 Module not found: Can't resolve 'clsx' > 1 | import { type C…"
type textarea "x"
type textarea "./lib/utils.ts:1:0 Module not found: Can't resolve 'clsx' > 1 | import { type C…"
type textarea "x"
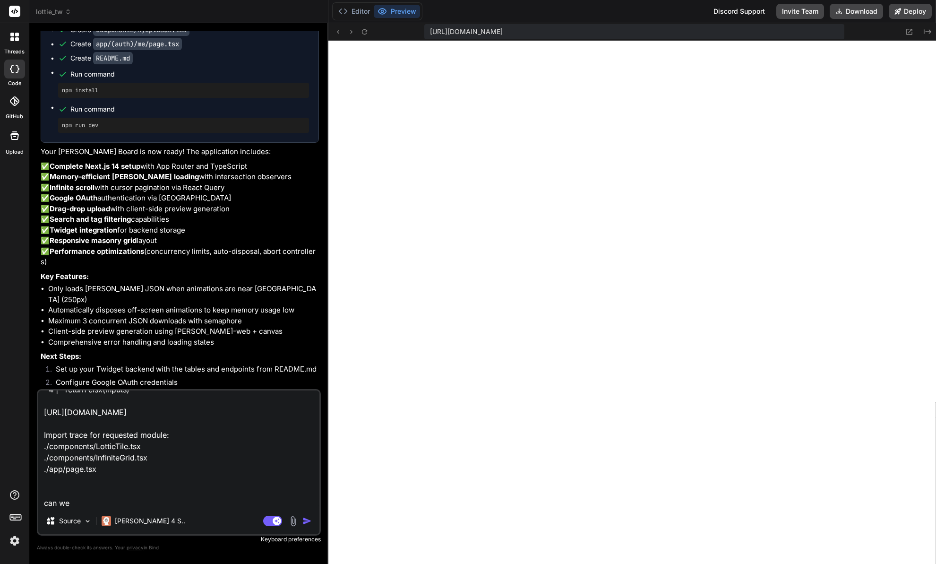
type textarea "./lib/utils.ts:1:0 Module not found: Can't resolve 'clsx' > 1 | import { type C…"
type textarea "x"
type textarea "./lib/utils.ts:1:0 Module not found: Can't resolve 'clsx' > 1 | import { type C…"
type textarea "x"
type textarea "./lib/utils.ts:1:0 Module not found: Can't resolve 'clsx' > 1 | import { type C…"
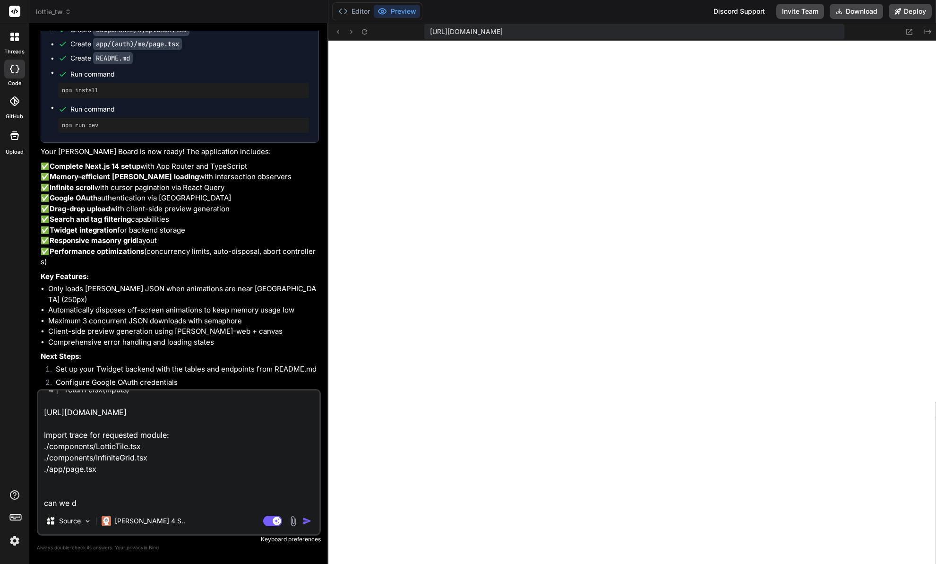
type textarea "x"
type textarea "./lib/utils.ts:1:0 Module not found: Can't resolve 'clsx' > 1 | import { type C…"
type textarea "x"
type textarea "./lib/utils.ts:1:0 Module not found: Can't resolve 'clsx' > 1 | import { type C…"
type textarea "x"
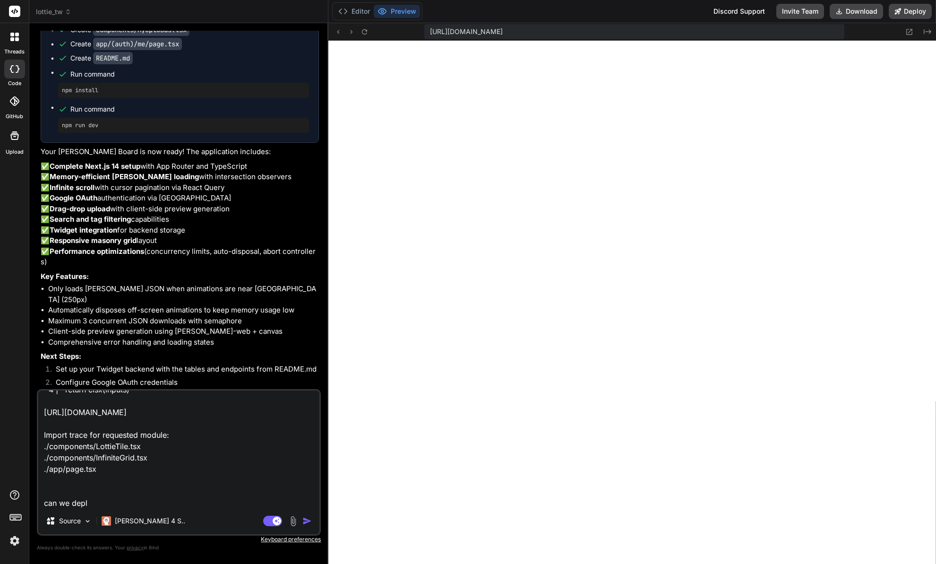
type textarea "./lib/utils.ts:1:0 Module not found: Can't resolve 'clsx' > 1 | import { type C…"
type textarea "x"
type textarea "./lib/utils.ts:1:0 Module not found: Can't resolve 'clsx' > 1 | import { type C…"
type textarea "x"
type textarea "./lib/utils.ts:1:0 Module not found: Can't resolve 'clsx' > 1 | import { type C…"
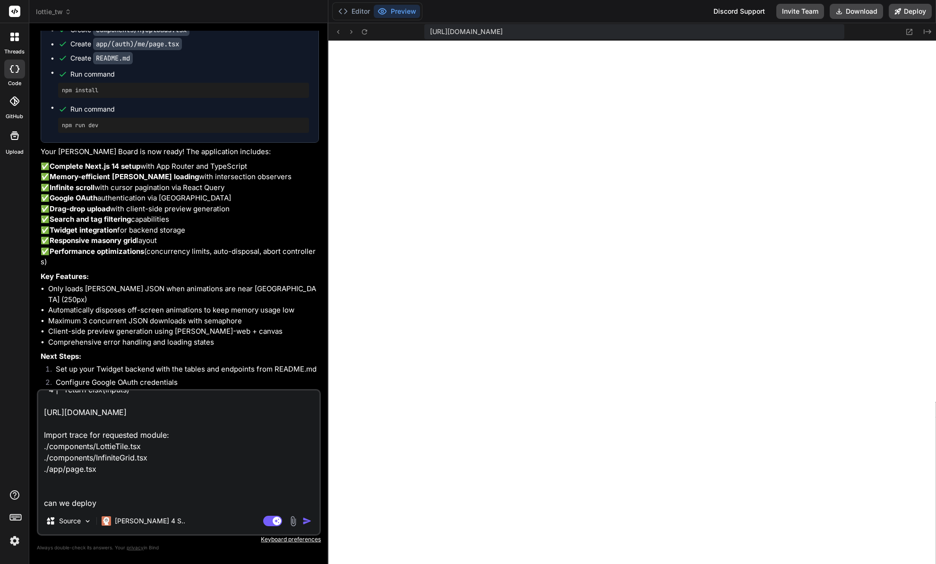
type textarea "x"
type textarea "./lib/utils.ts:1:0 Module not found: Can't resolve 'clsx' > 1 | import { type C…"
type textarea "x"
type textarea "./lib/utils.ts:1:0 Module not found: Can't resolve 'clsx' > 1 | import { type C…"
type textarea "x"
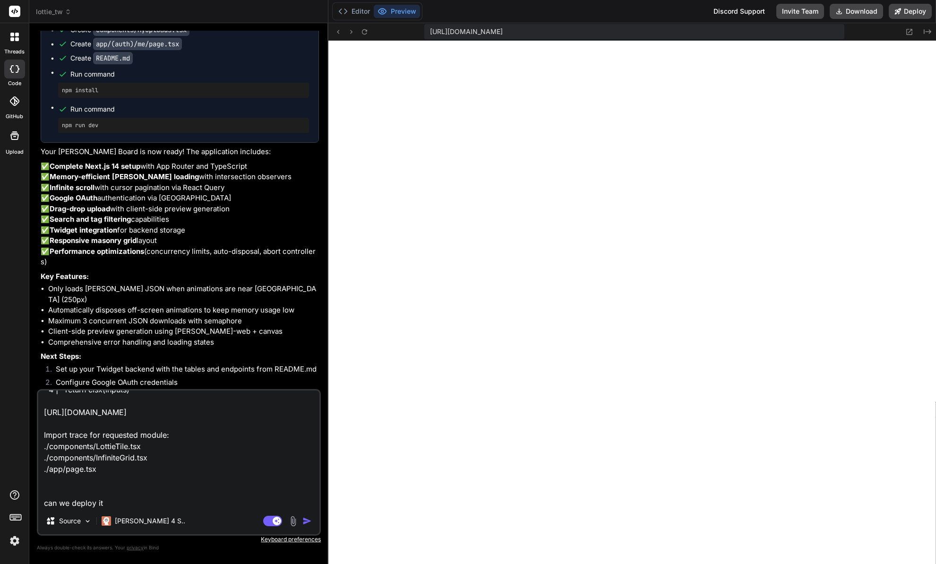
type textarea "./lib/utils.ts:1:0 Module not found: Can't resolve 'clsx' > 1 | import { type C…"
type textarea "x"
type textarea "./lib/utils.ts:1:0 Module not found: Can't resolve 'clsx' > 1 | import { type C…"
type textarea "x"
type textarea "./lib/utils.ts:1:0 Module not found: Can't resolve 'clsx' > 1 | import { type C…"
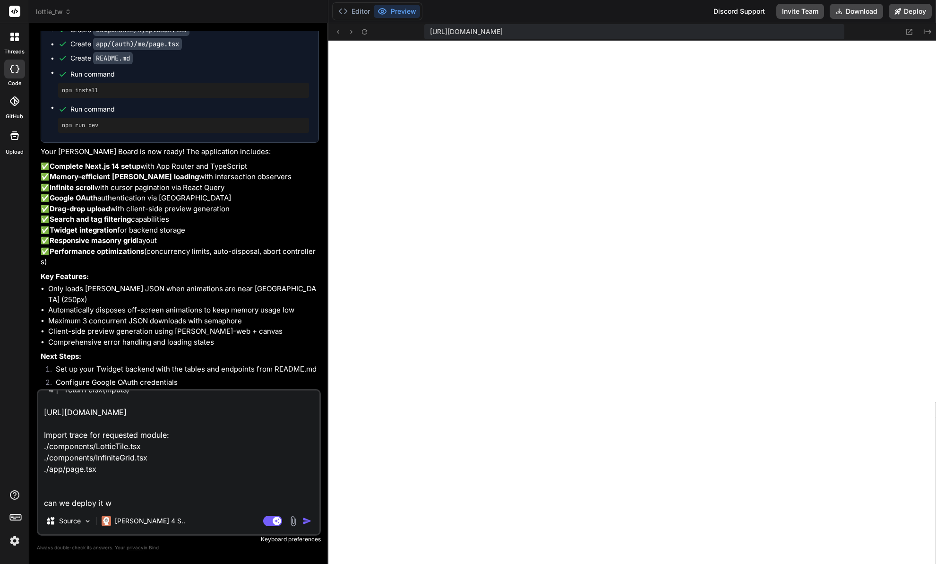
type textarea "x"
type textarea "./lib/utils.ts:1:0 Module not found: Can't resolve 'clsx' > 1 | import { type C…"
type textarea "x"
type textarea "./lib/utils.ts:1:0 Module not found: Can't resolve 'clsx' > 1 | import { type C…"
type textarea "x"
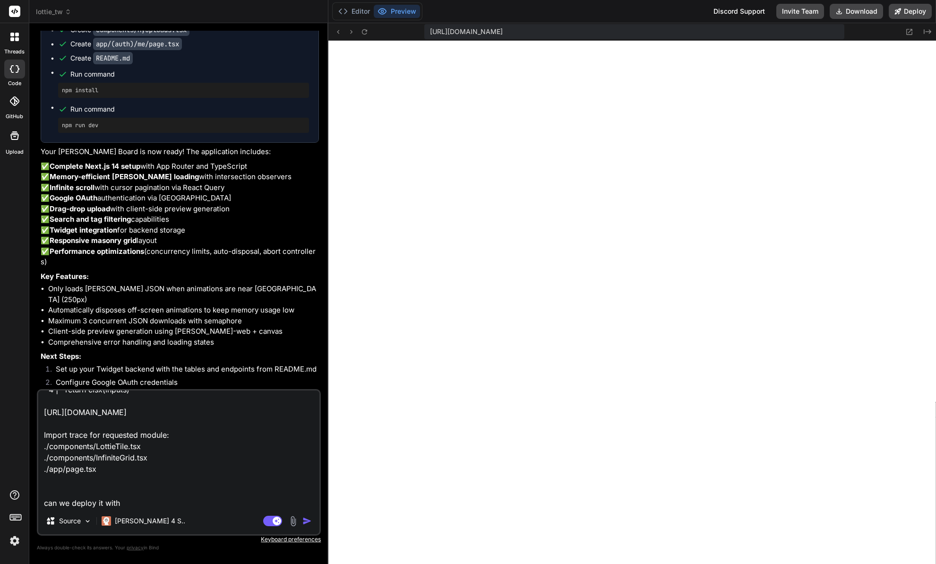
type textarea "./lib/utils.ts:1:0 Module not found: Can't resolve 'clsx' > 1 | import { type C…"
type textarea "x"
type textarea "./lib/utils.ts:1:0 Module not found: Can't resolve 'clsx' > 1 | import { type C…"
type textarea "x"
type textarea "./lib/utils.ts:1:0 Module not found: Can't resolve 'clsx' > 1 | import { type C…"
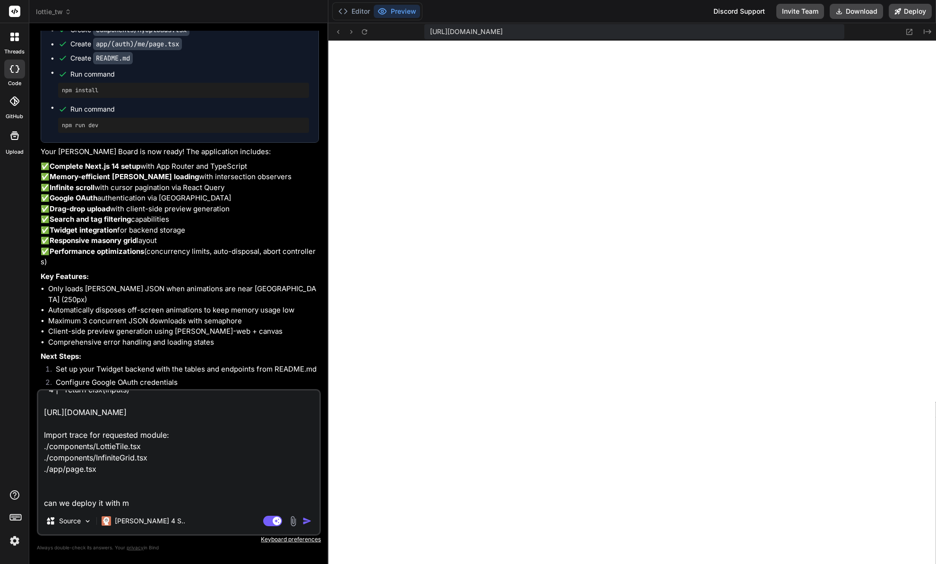
type textarea "x"
type textarea "./lib/utils.ts:1:0 Module not found: Can't resolve 'clsx' > 1 | import { type C…"
type textarea "x"
type textarea "./lib/utils.ts:1:0 Module not found: Can't resolve 'clsx' > 1 | import { type C…"
type textarea "x"
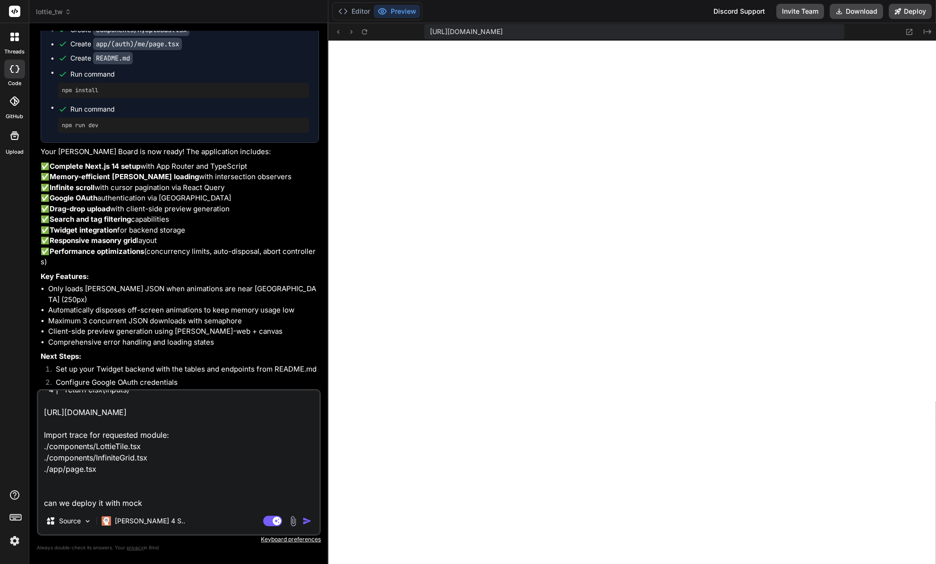
type textarea "./lib/utils.ts:1:0 Module not found: Can't resolve 'clsx' > 1 | import { type C…"
type textarea "x"
type textarea "./lib/utils.ts:1:0 Module not found: Can't resolve 'clsx' > 1 | import { type C…"
type textarea "x"
type textarea "./lib/utils.ts:1:0 Module not found: Can't resolve 'clsx' > 1 | import { type C…"
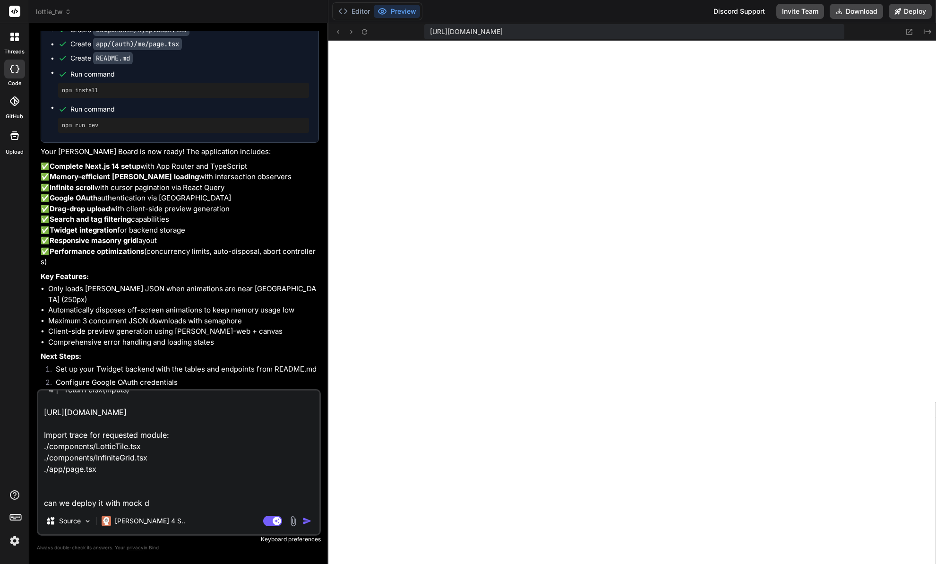
type textarea "x"
type textarea "./lib/utils.ts:1:0 Module not found: Can't resolve 'clsx' > 1 | import { type C…"
type textarea "x"
type textarea "./lib/utils.ts:1:0 Module not found: Can't resolve 'clsx' > 1 | import { type C…"
type textarea "x"
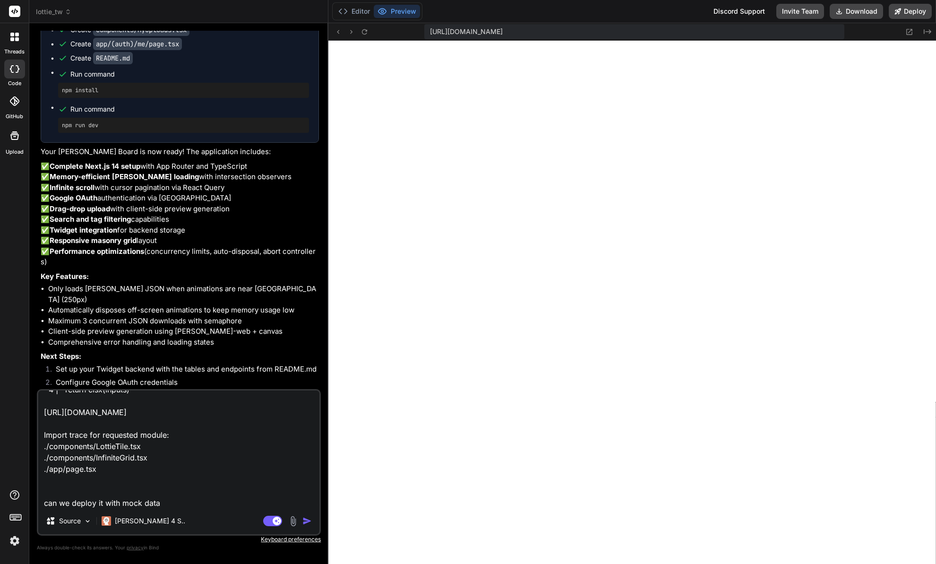
type textarea "./lib/utils.ts:1:0 Module not found: Can't resolve 'clsx' > 1 | import { type C…"
type textarea "x"
type textarea "./lib/utils.ts:1:0 Module not found: Can't resolve 'clsx' > 1 | import { type C…"
type textarea "x"
type textarea "./lib/utils.ts:1:0 Module not found: Can't resolve 'clsx' > 1 | import { type C…"
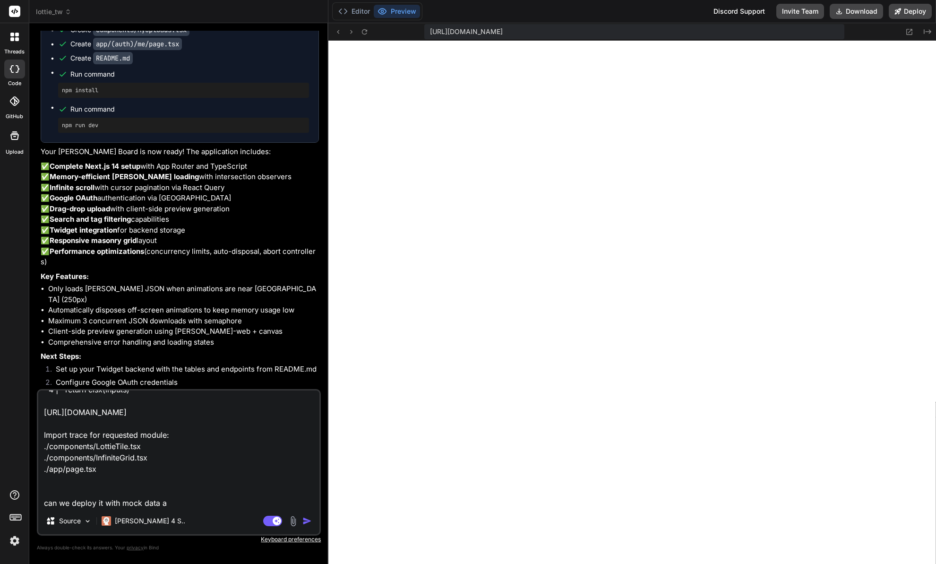
type textarea "x"
type textarea "./lib/utils.ts:1:0 Module not found: Can't resolve 'clsx' > 1 | import { type C…"
type textarea "x"
type textarea "./lib/utils.ts:1:0 Module not found: Can't resolve 'clsx' > 1 | import { type C…"
type textarea "x"
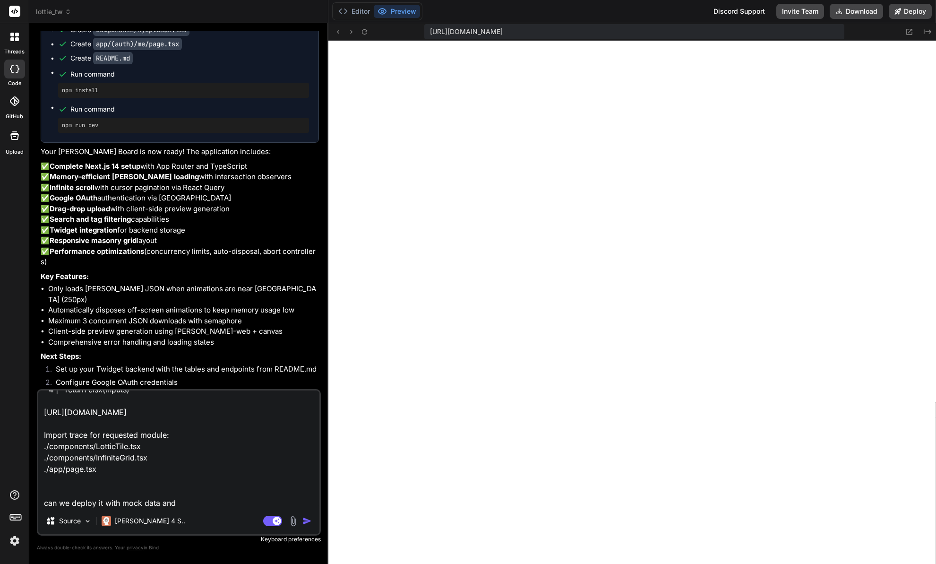
type textarea "./lib/utils.ts:1:0 Module not found: Can't resolve 'clsx' > 1 | import { type C…"
type textarea "x"
type textarea "./lib/utils.ts:1:0 Module not found: Can't resolve 'clsx' > 1 | import { type C…"
type textarea "x"
type textarea "./lib/utils.ts:1:0 Module not found: Can't resolve 'clsx' > 1 | import { type C…"
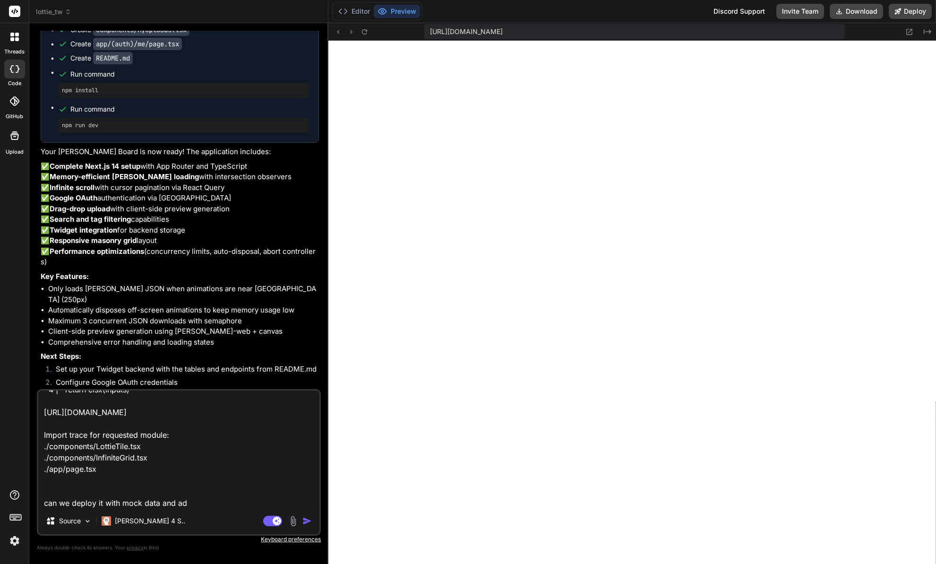
type textarea "x"
type textarea "./lib/utils.ts:1:0 Module not found: Can't resolve 'clsx' > 1 | import { type C…"
type textarea "x"
type textarea "./lib/utils.ts:1:0 Module not found: Can't resolve 'clsx' > 1 | import { type C…"
type textarea "x"
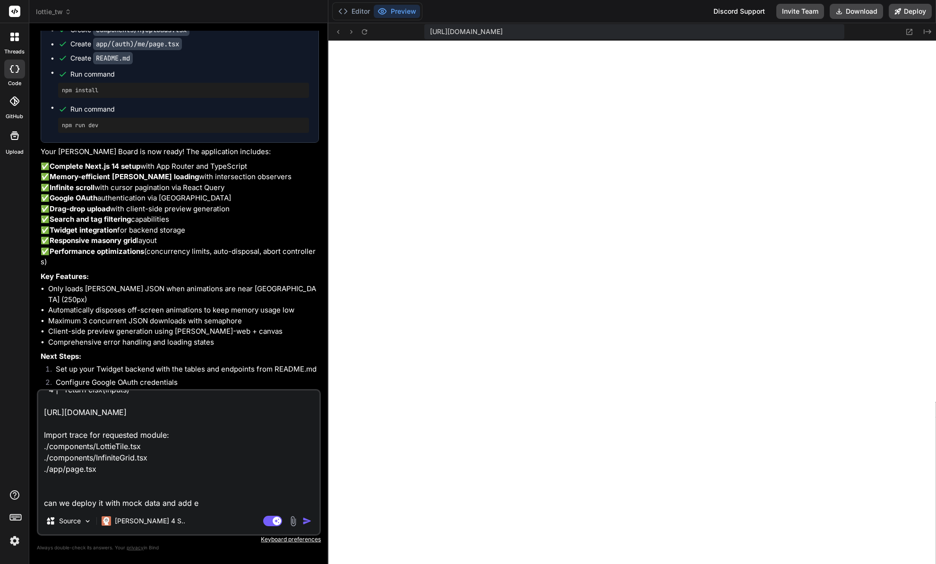
type textarea "./lib/utils.ts:1:0 Module not found: Can't resolve 'clsx' > 1 | import { type C…"
type textarea "x"
type textarea "./lib/utils.ts:1:0 Module not found: Can't resolve 'clsx' > 1 | import { type C…"
type textarea "x"
type textarea "./lib/utils.ts:1:0 Module not found: Can't resolve 'clsx' > 1 | import { type C…"
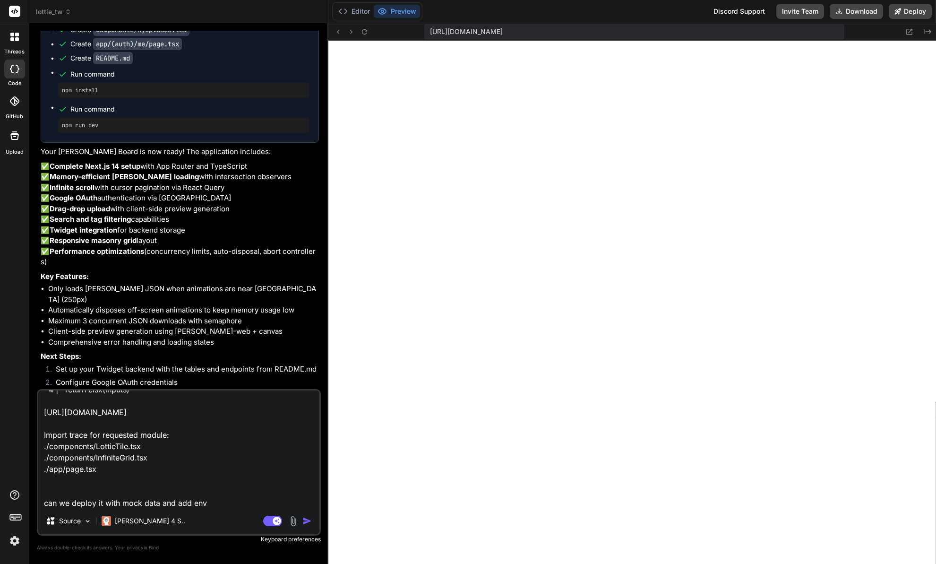
type textarea "x"
type textarea "./lib/utils.ts:1:0 Module not found: Can't resolve 'clsx' > 1 | import { type C…"
type textarea "x"
type textarea "./lib/utils.ts:1:0 Module not found: Can't resolve 'clsx' > 1 | import { type C…"
type textarea "x"
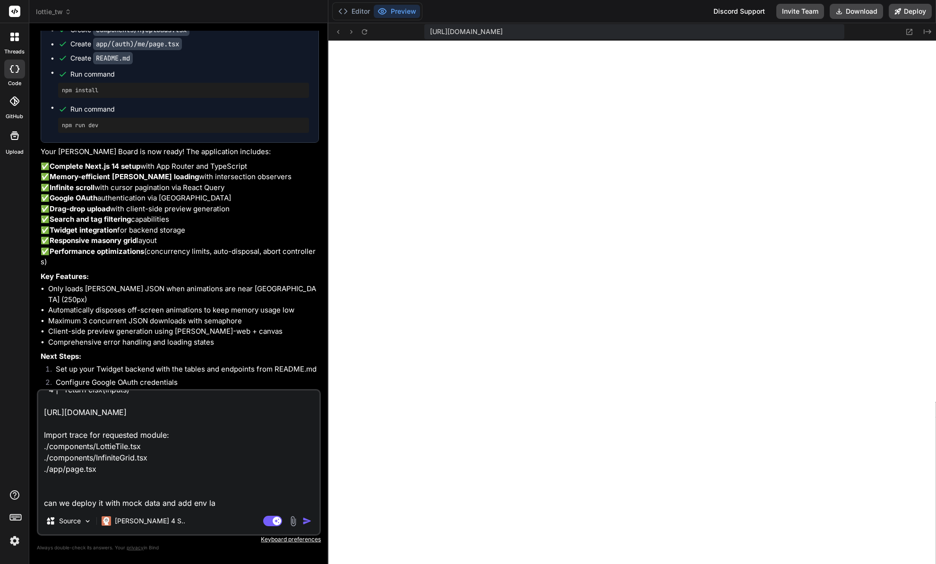
type textarea "./lib/utils.ts:1:0 Module not found: Can't resolve 'clsx' > 1 | import { type C…"
type textarea "x"
type textarea "./lib/utils.ts:1:0 Module not found: Can't resolve 'clsx' > 1 | import { type C…"
type textarea "x"
type textarea "./lib/utils.ts:1:0 Module not found: Can't resolve 'clsx' > 1 | import { type C…"
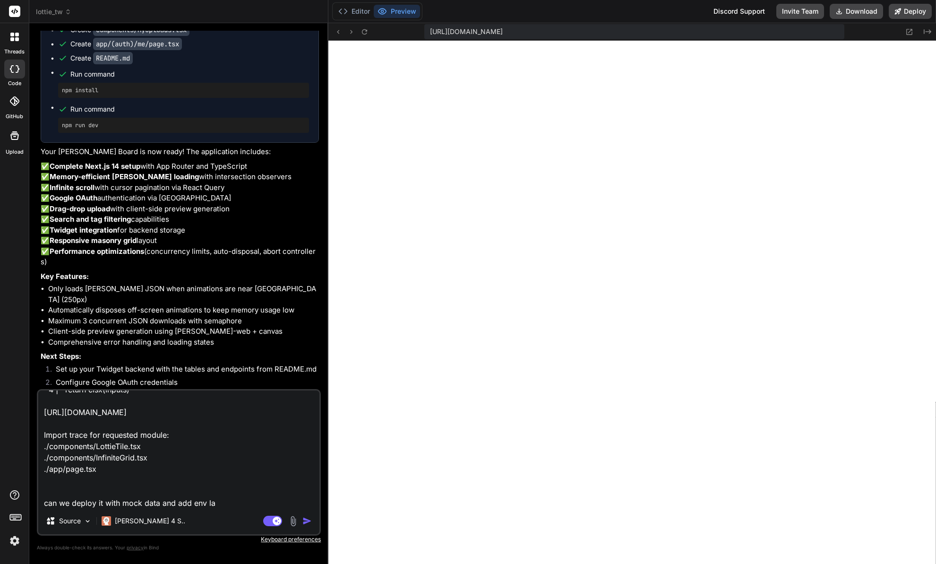
type textarea "x"
type textarea "./lib/utils.ts:1:0 Module not found: Can't resolve 'clsx' > 1 | import { type C…"
type textarea "x"
type textarea "./lib/utils.ts:1:0 Module not found: Can't resolve 'clsx' > 1 | import { type C…"
type textarea "x"
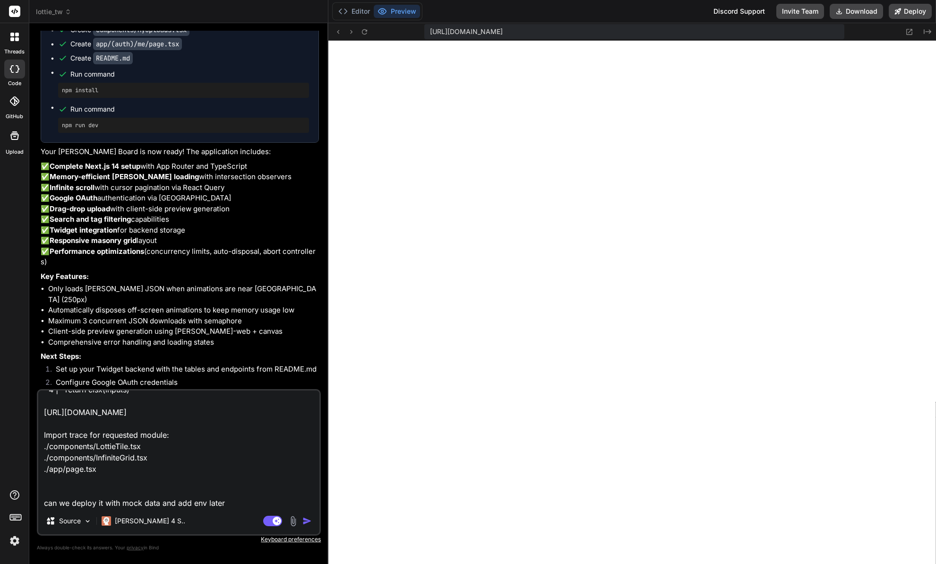
type textarea "./lib/utils.ts:1:0 Module not found: Can't resolve 'clsx' > 1 | import { type C…"
type textarea "x"
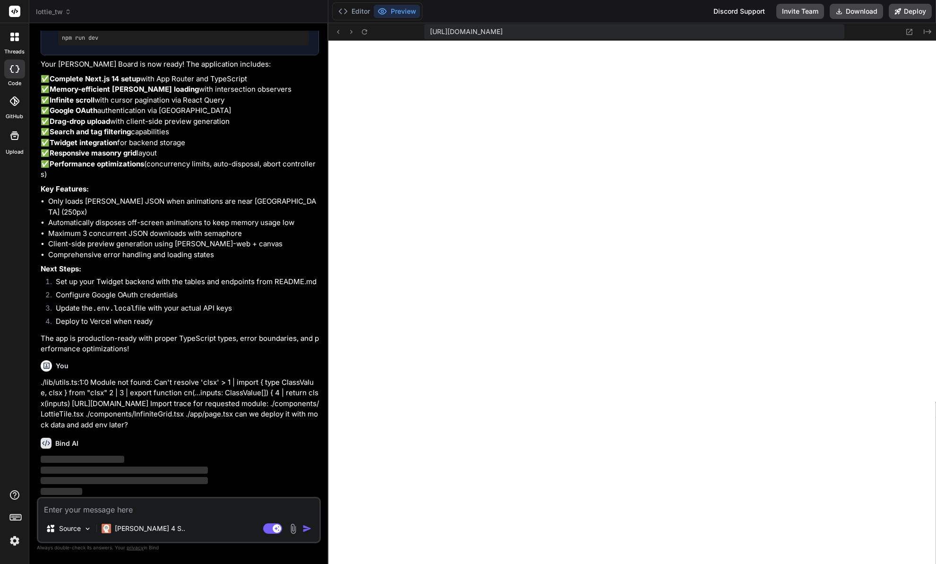
scroll to position [2310, 0]
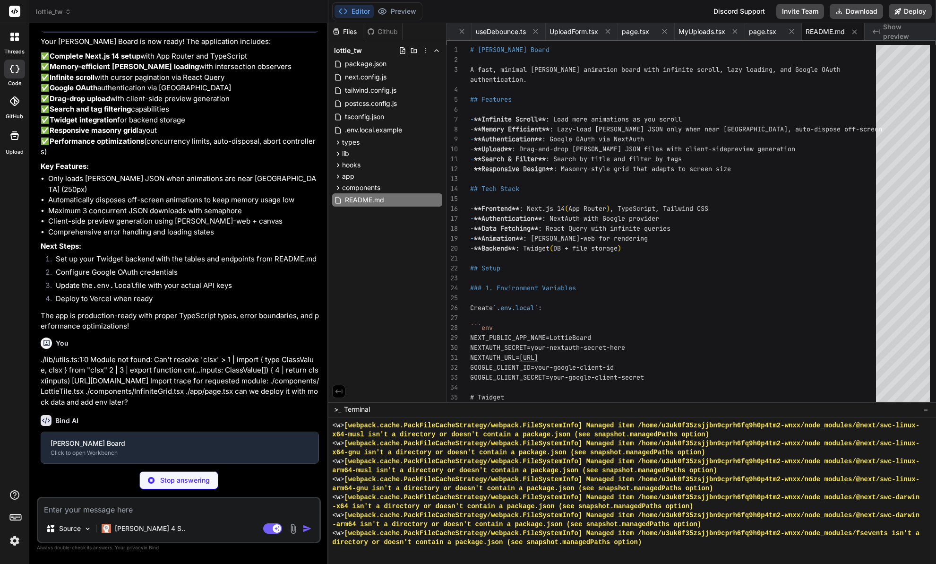
type textarea "x"
type textarea "nextCursor, } }"
type textarea "x"
type textarea "return NextResponse.json(result) } catch (error) { console.error('Failed to cre…"
type textarea "x"
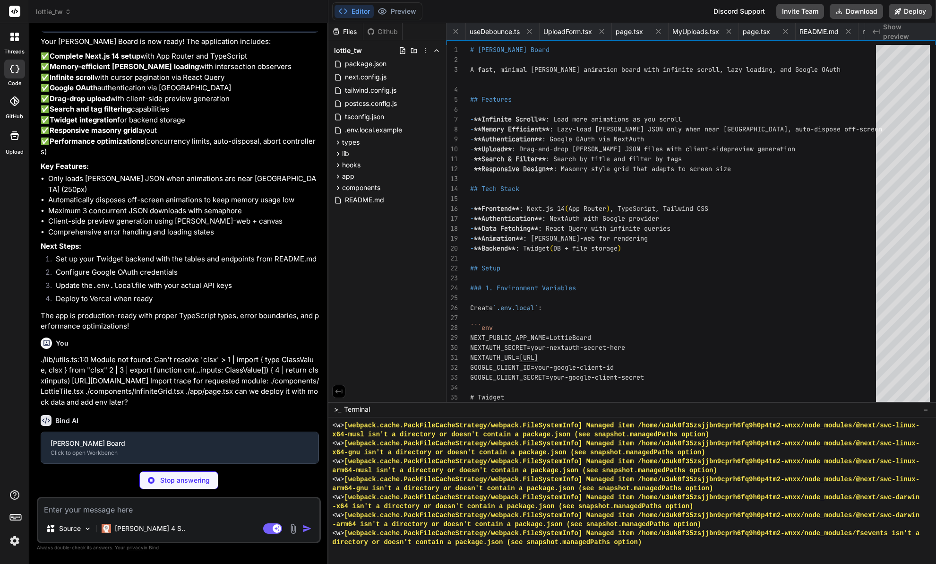
type textarea "} catch (error) { console.error('Failed to delete [PERSON_NAME]:', error) retur…"
type textarea "x"
type textarea "// Fallback to mock data return NextResponse.json(mockLottieJson, { headers: { …"
type textarea "x"
type textarea "> {isUploading ? 'Uploading...' : isMockMode ? 'Upload (Demo)' : 'Upload'} </bu…"
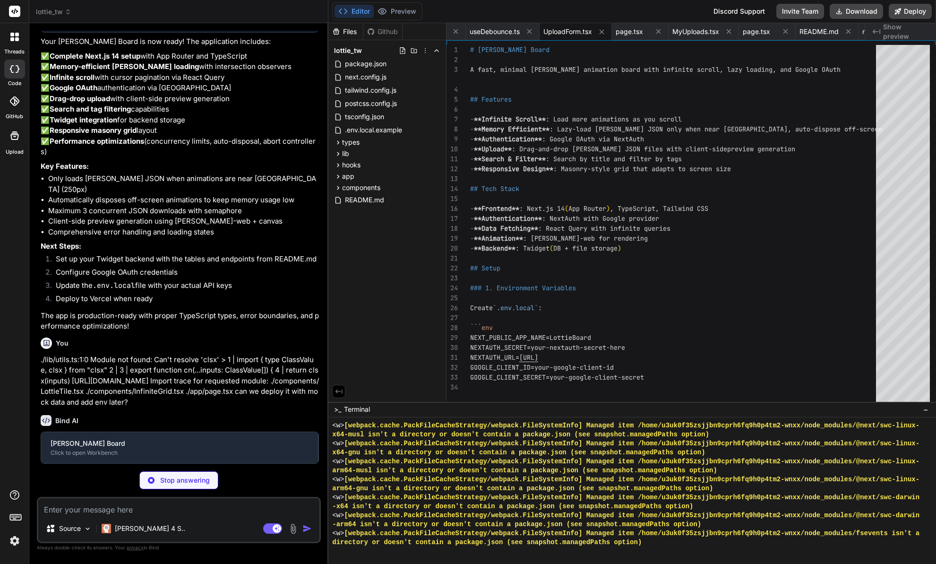
type textarea "x"
type textarea "</div> ) }"
type textarea "x"
type textarea "> {tag} </button> ))} </div> </div> </header> ) }"
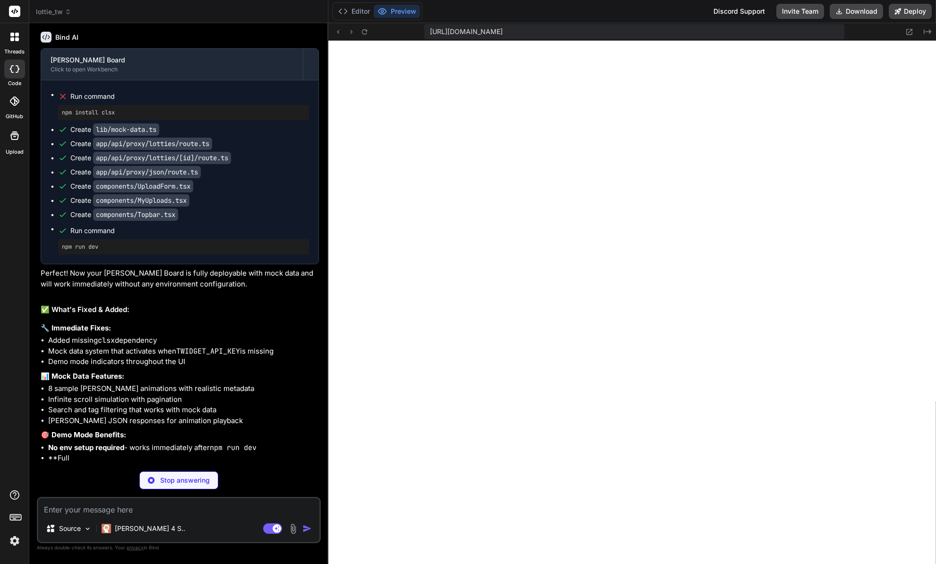
scroll to position [2716, 0]
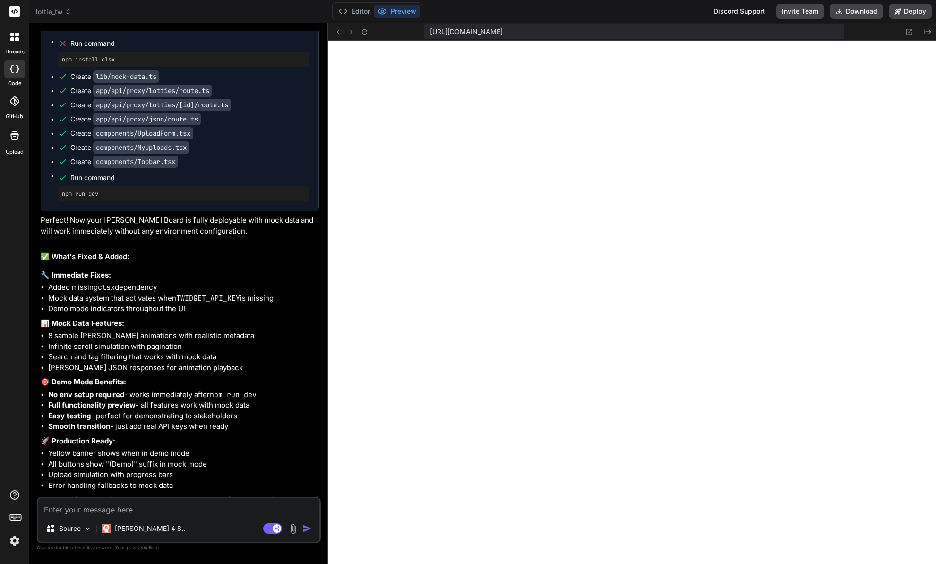
type textarea "x"
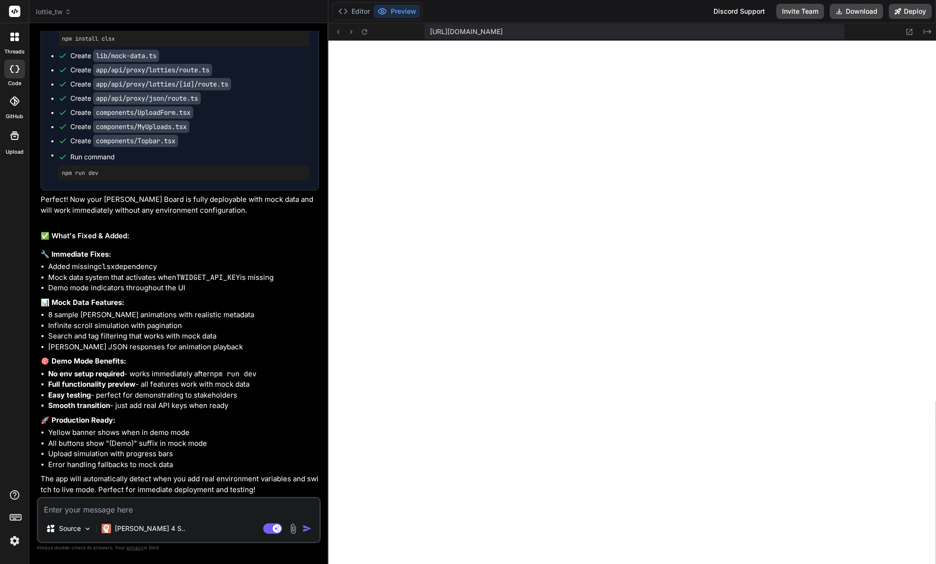
scroll to position [3377, 0]
click at [353, 15] on button "Editor" at bounding box center [354, 11] width 39 height 13
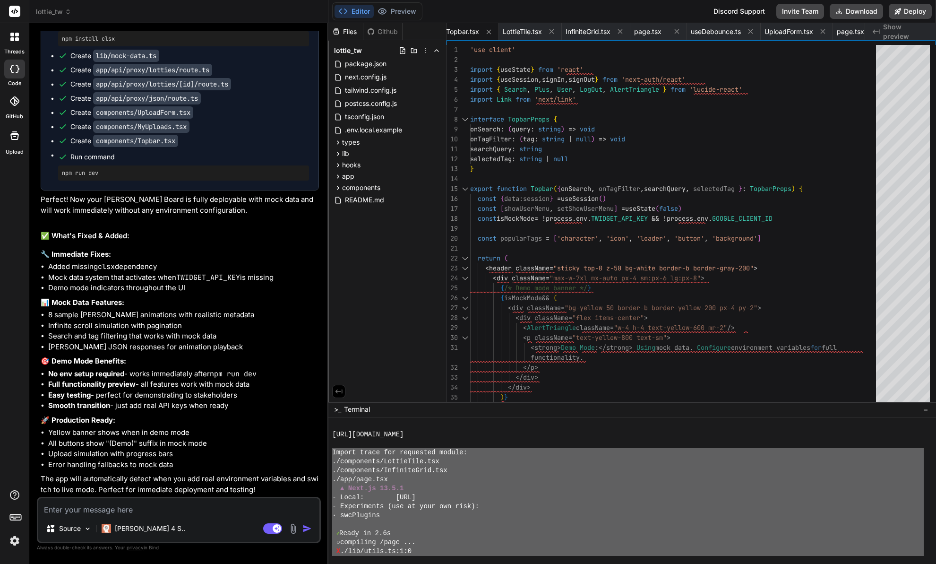
scroll to position [3143, 0]
drag, startPoint x: 395, startPoint y: 539, endPoint x: 334, endPoint y: 456, distance: 103.1
click at [332, 454] on div "[URL][DOMAIN_NAME] Import trace for requested module: ./components/LottieTile.t…" at bounding box center [628, 488] width 592 height 135
type textarea "Import trace for requested module: ./components/LottieTile.tsx ./components/Inf…"
click at [169, 511] on textarea at bounding box center [178, 506] width 281 height 17
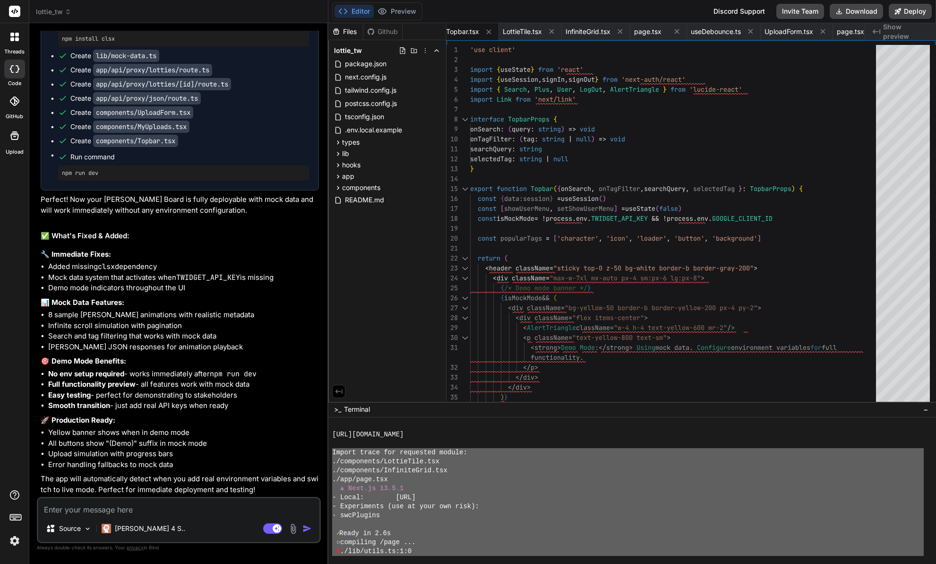
paste textarea "Import trace for requested module: ./components/LottieTile.tsx ./components/Inf…"
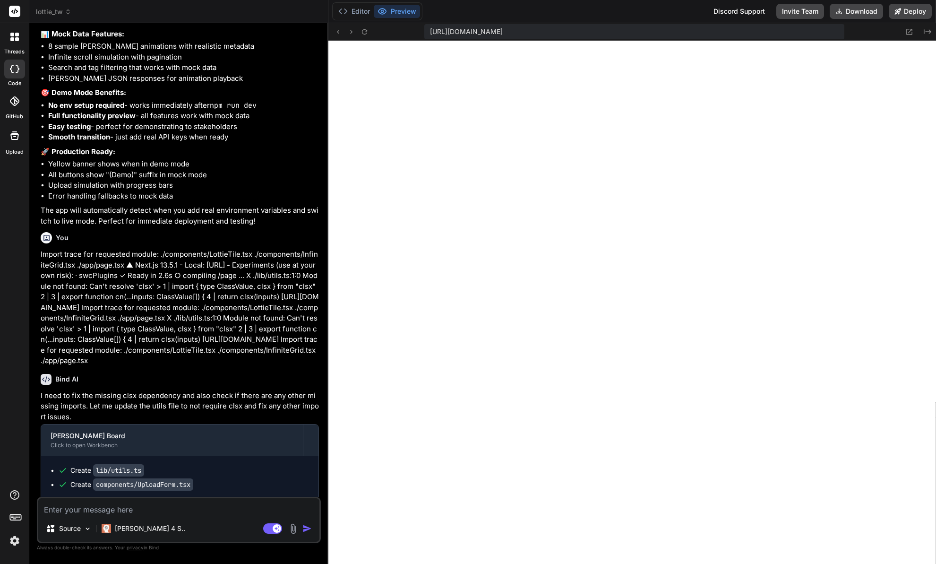
scroll to position [0, 1342]
click at [159, 513] on textarea at bounding box center [178, 506] width 281 height 17
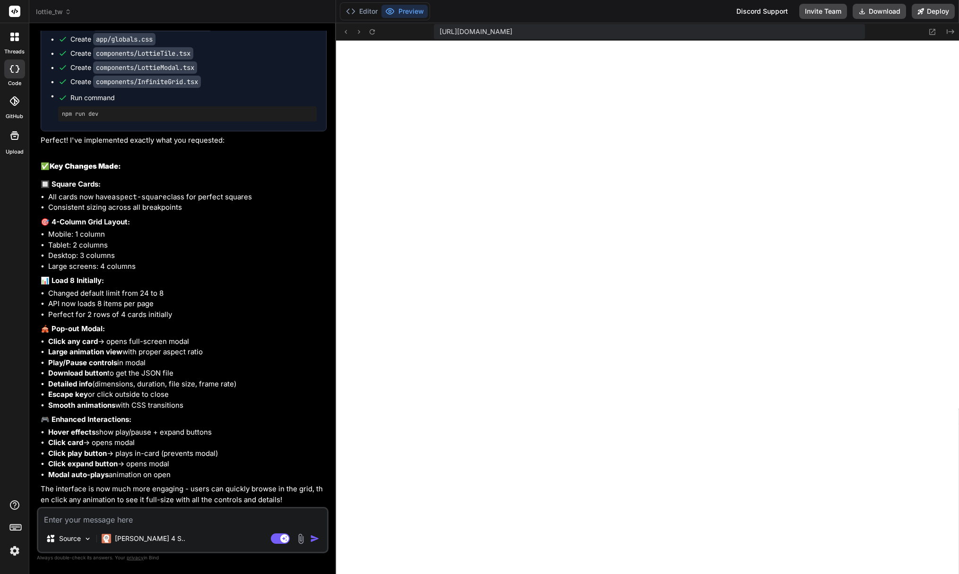
scroll to position [4076, 0]
click at [177, 517] on textarea at bounding box center [182, 517] width 289 height 17
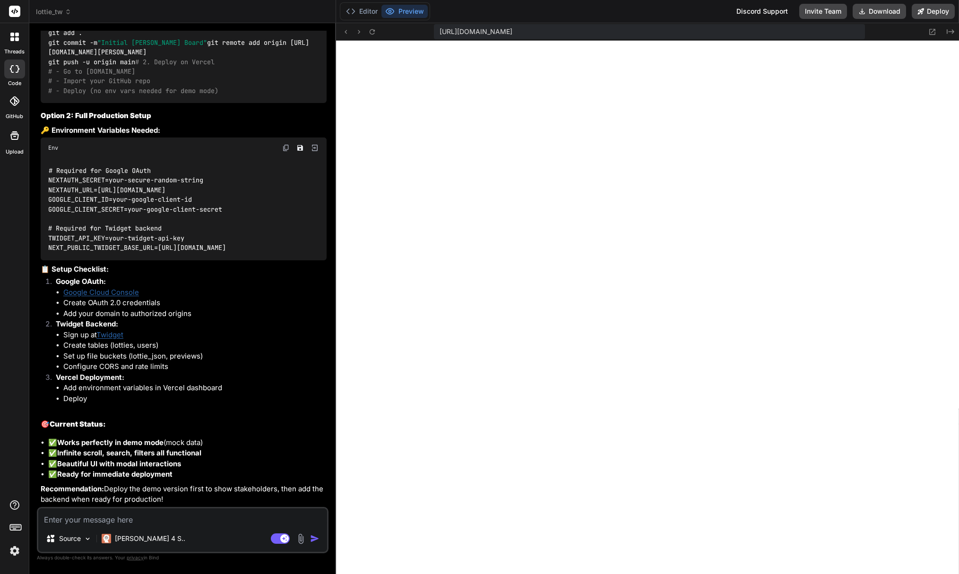
scroll to position [4892, 0]
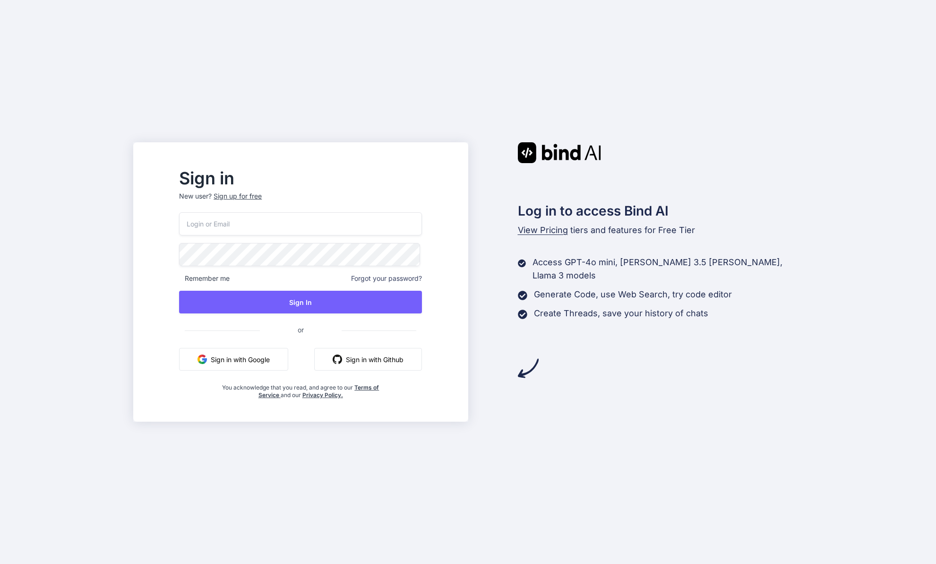
click at [264, 364] on button "Sign in with Google" at bounding box center [233, 359] width 109 height 23
